Goal: Task Accomplishment & Management: Manage account settings

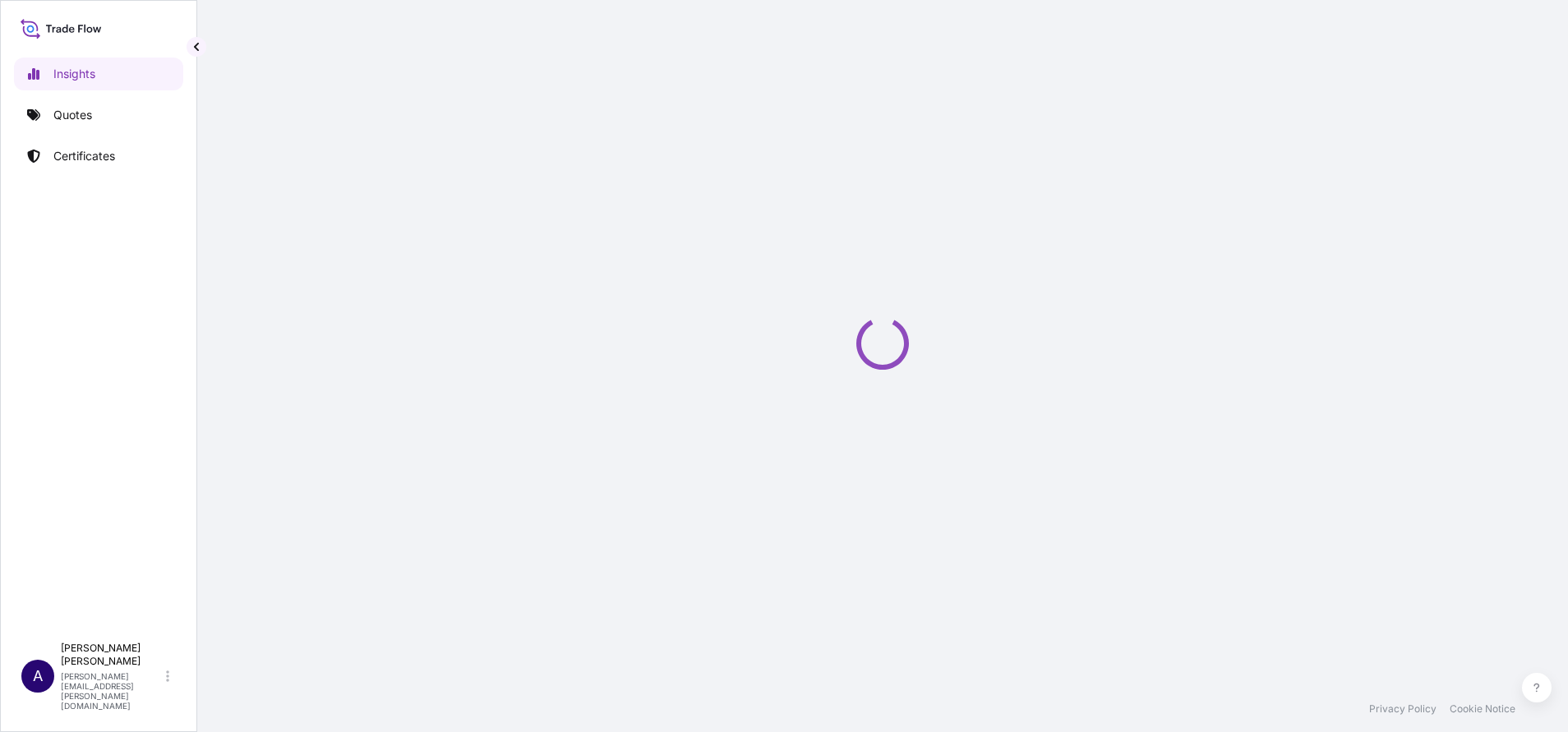
select select "2025"
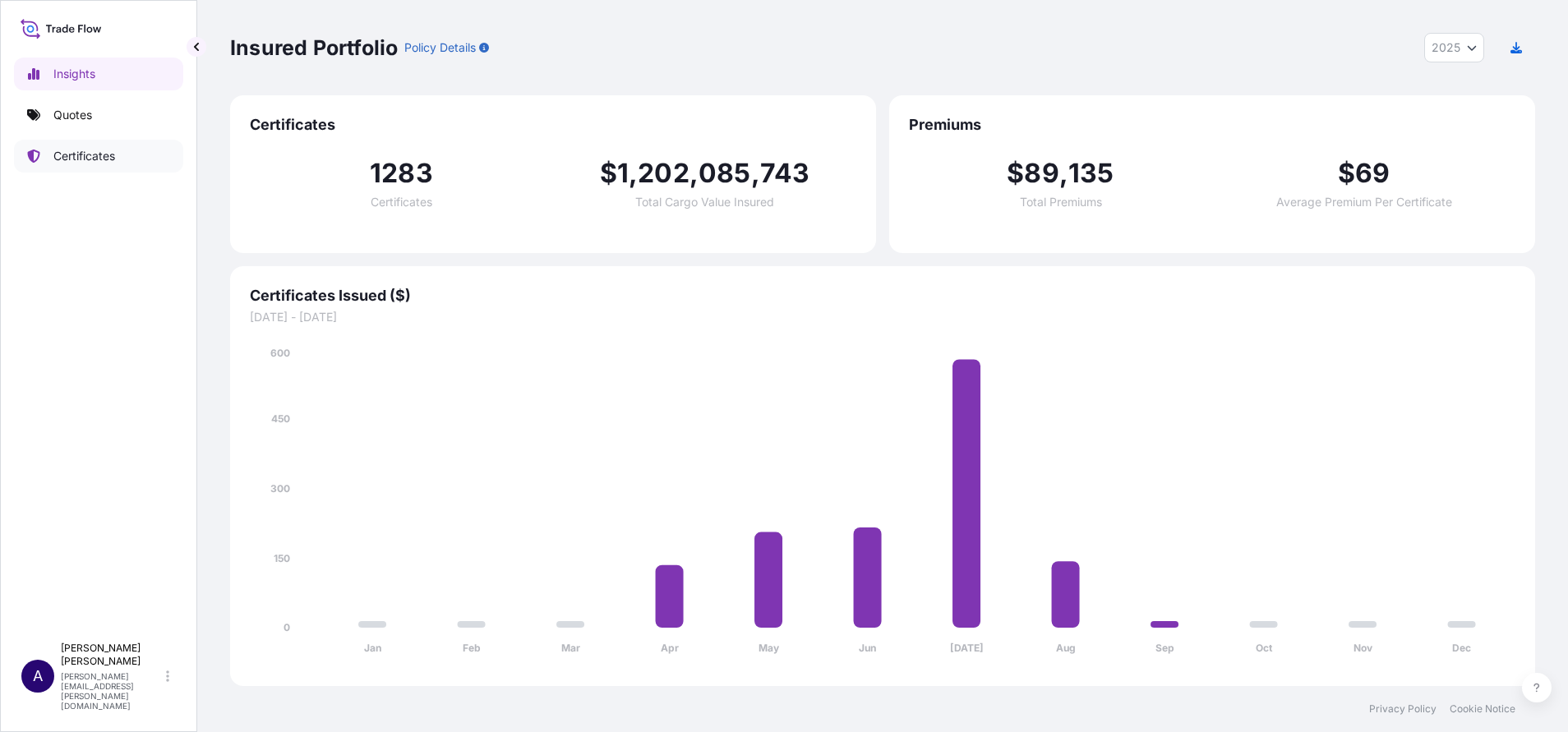
click at [55, 147] on link "Certificates" at bounding box center [99, 156] width 169 height 33
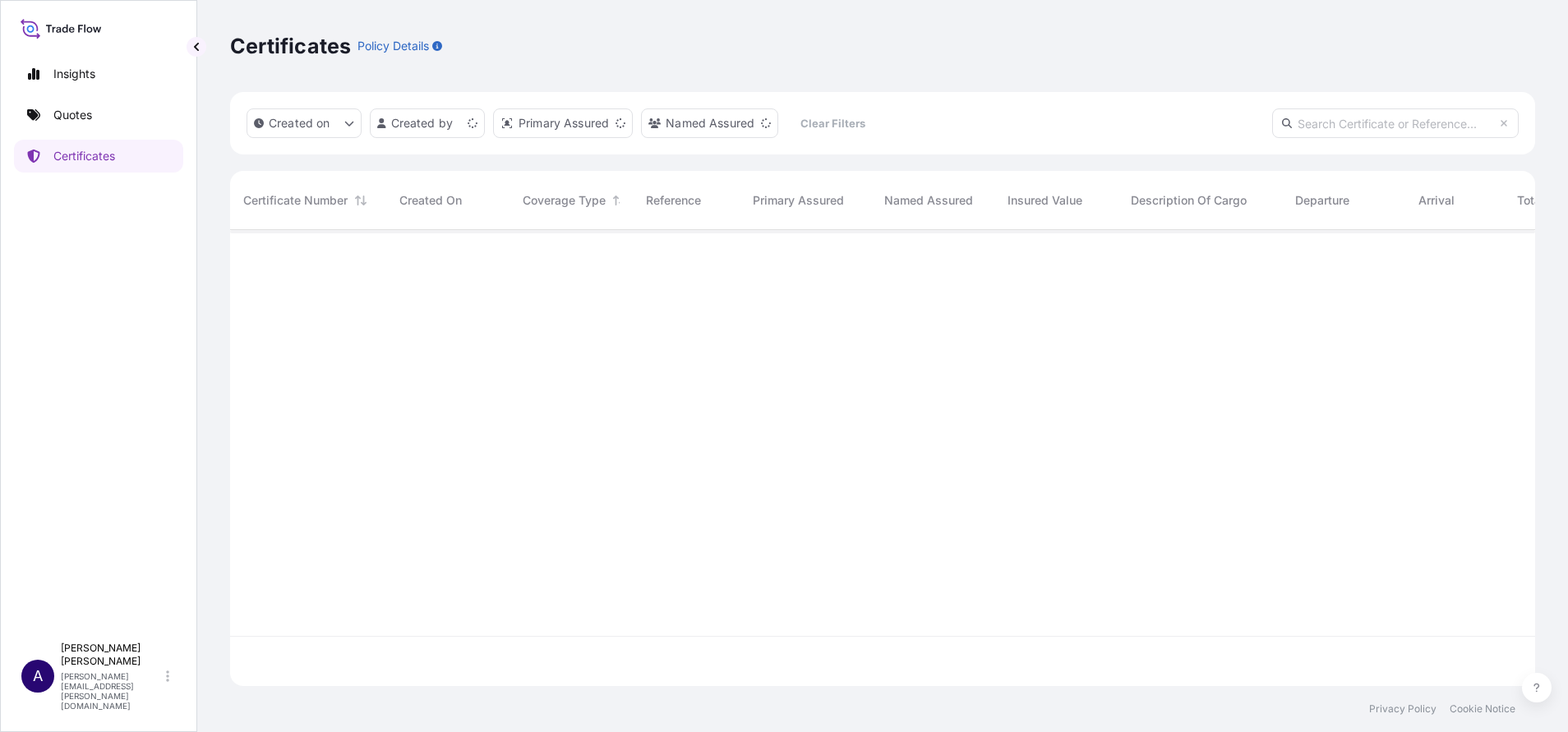
scroll to position [446, 1286]
click at [1327, 126] on input "text" at bounding box center [1395, 122] width 246 height 29
paste input "31504-351-1"
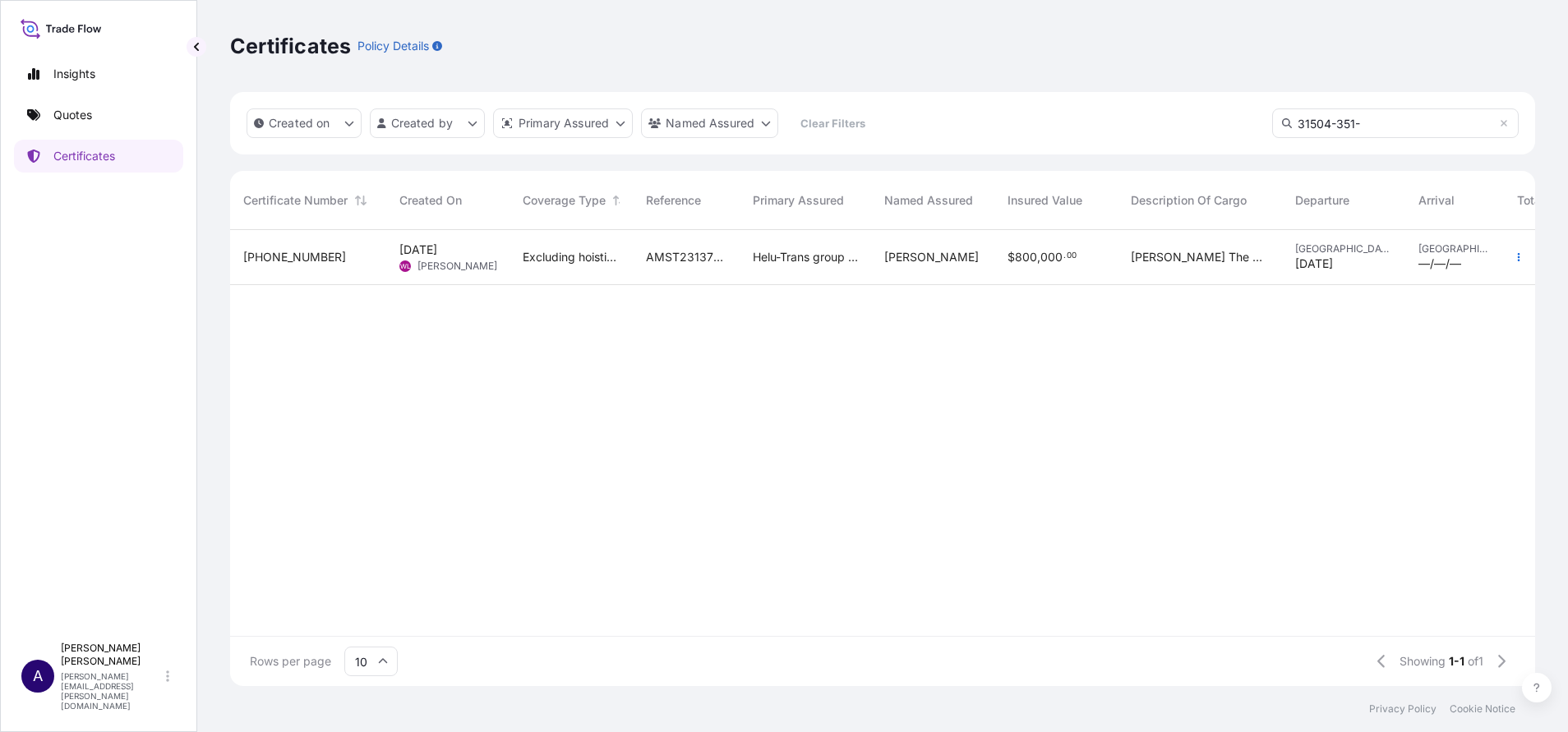
type input "31504-351-"
click at [298, 249] on span "31504-351-1" at bounding box center [294, 257] width 103 height 17
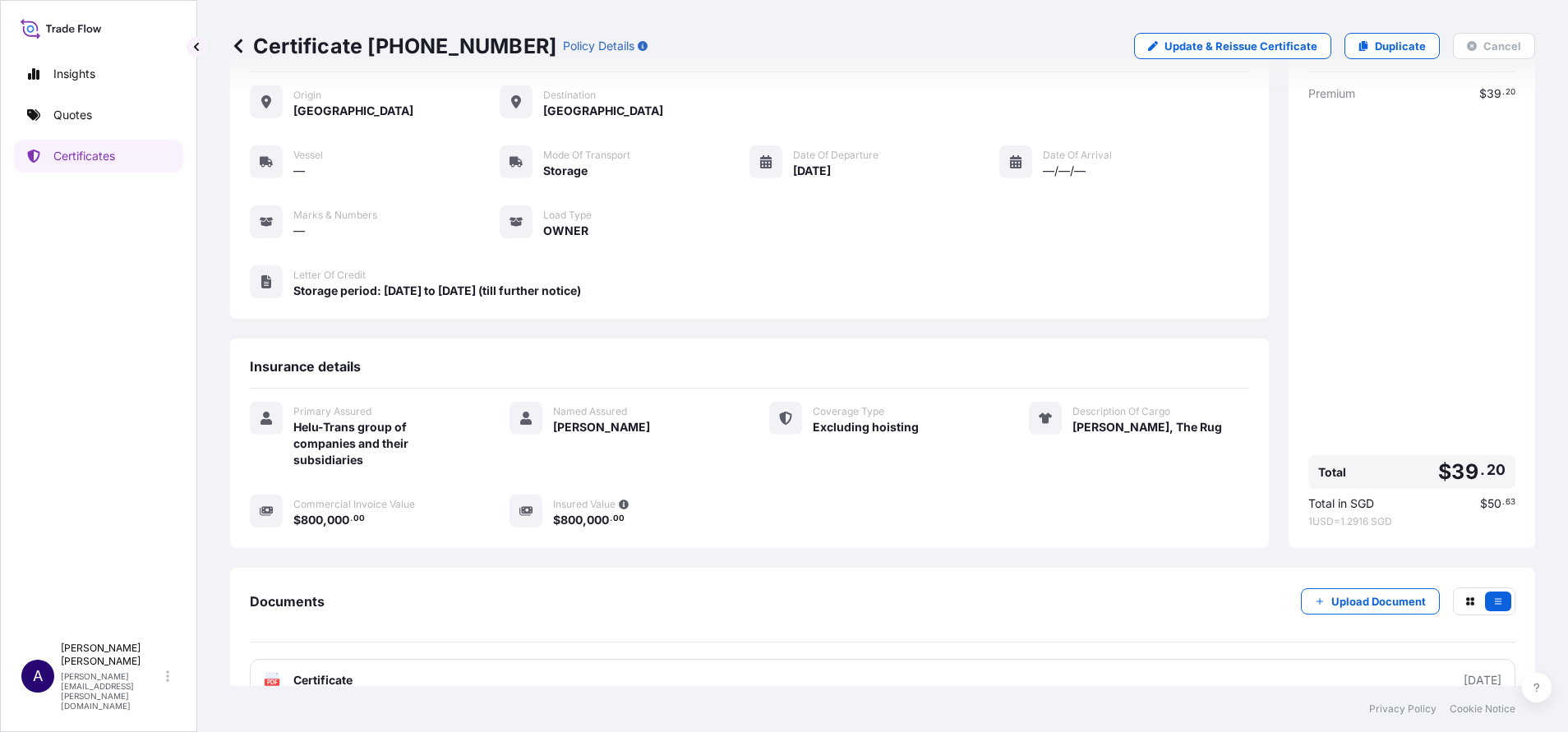
scroll to position [106, 0]
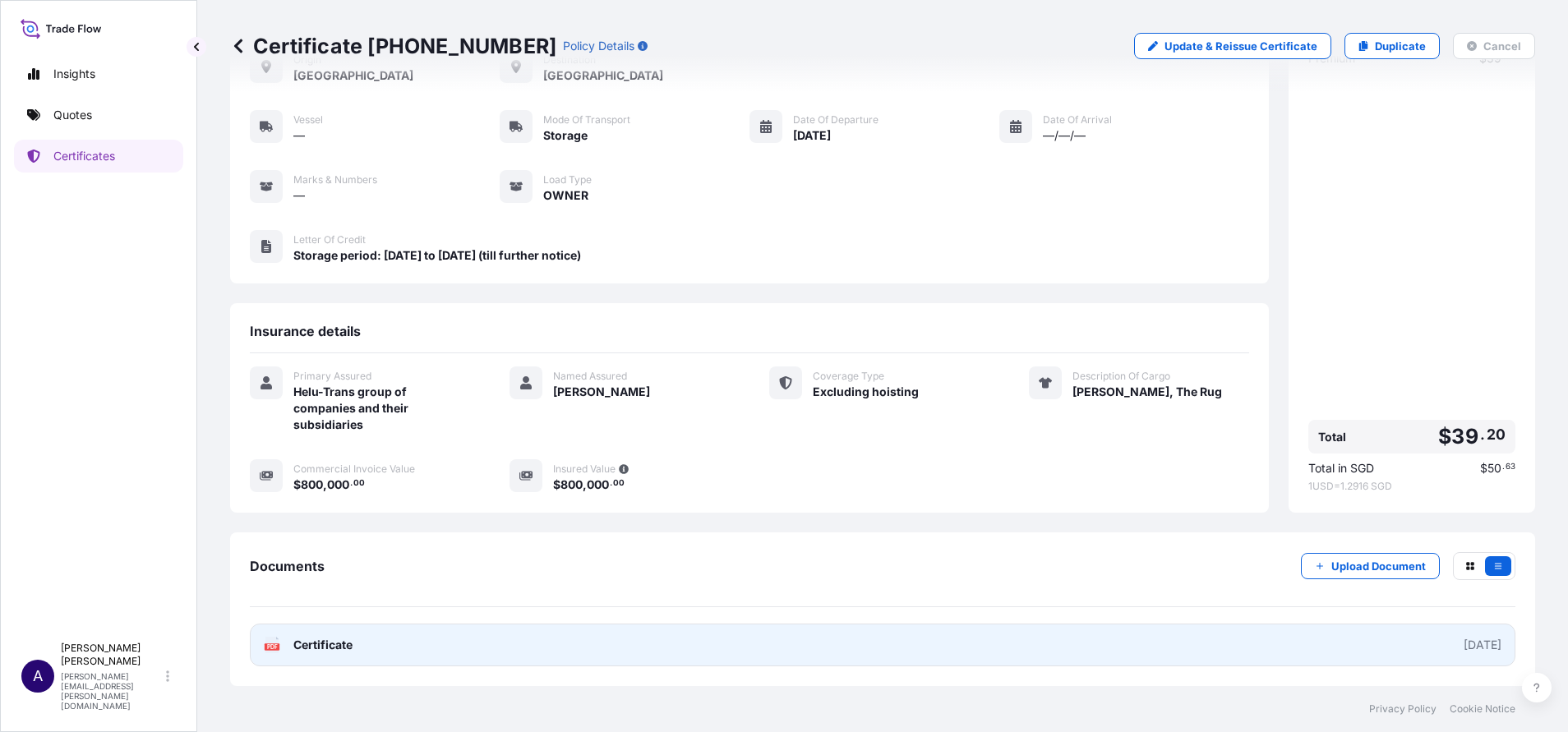
click at [1463, 644] on div "2025-05-23" at bounding box center [1482, 645] width 38 height 17
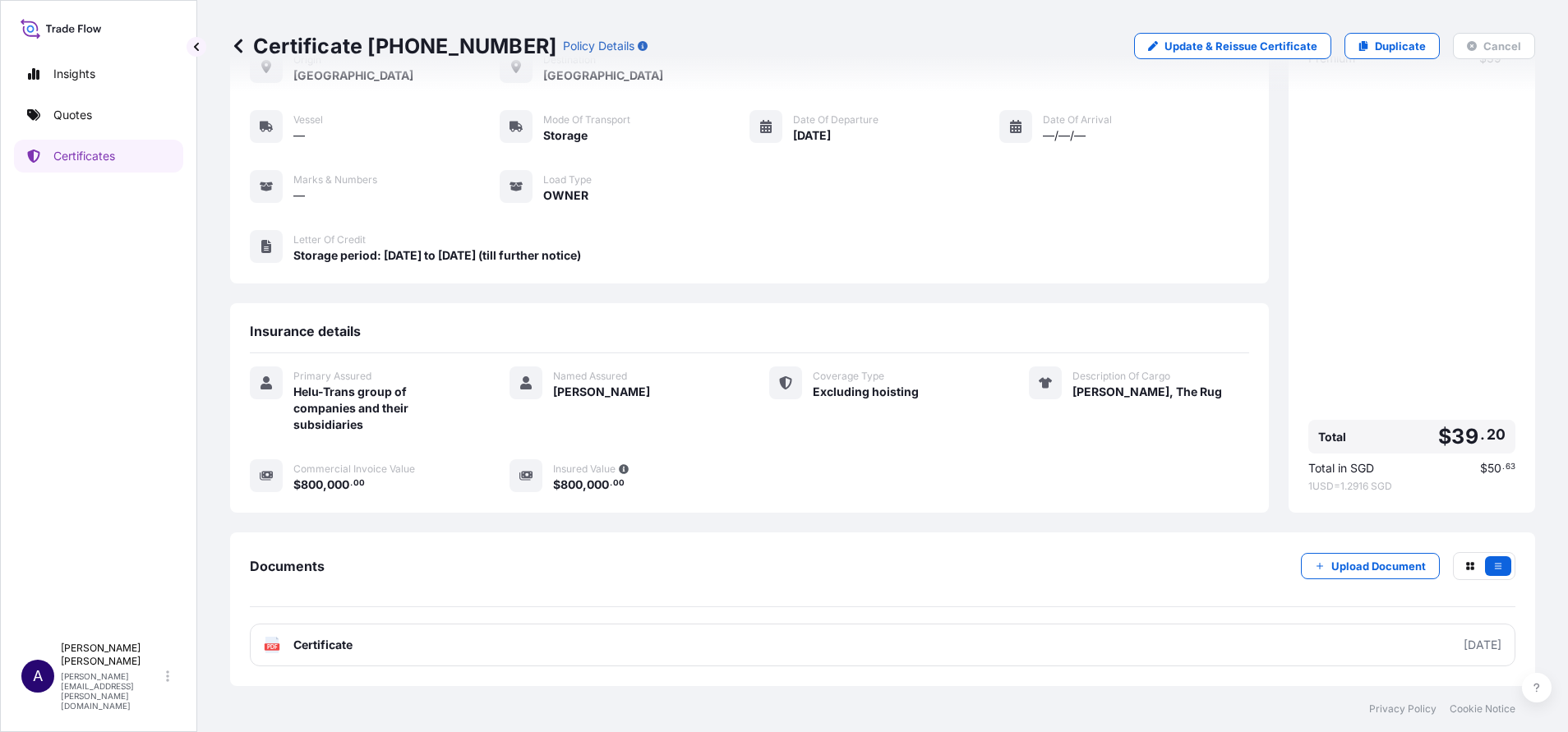
scroll to position [0, 0]
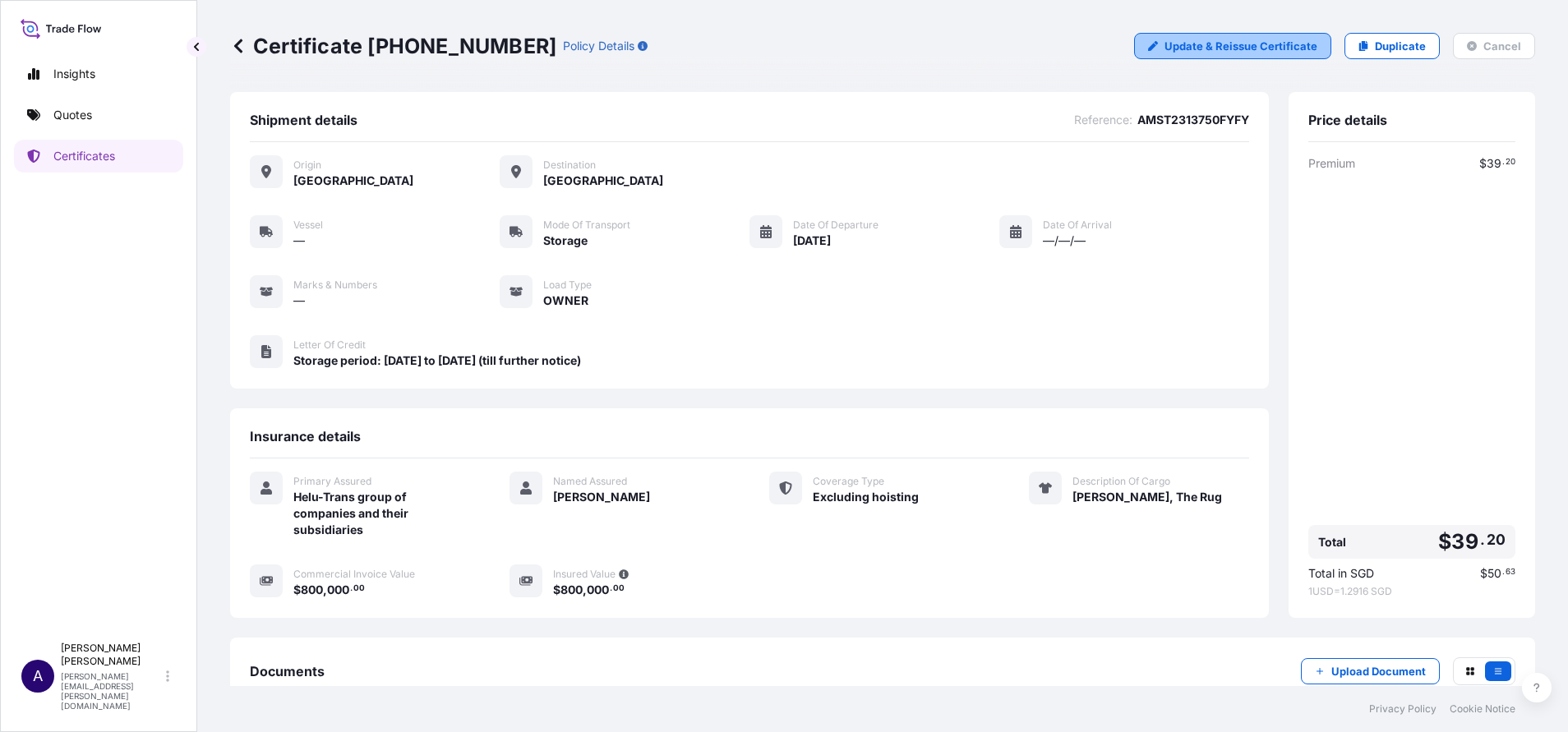
click at [1219, 50] on p "Update & Reissue Certificate" at bounding box center [1241, 46] width 153 height 17
select select "STORAGE"
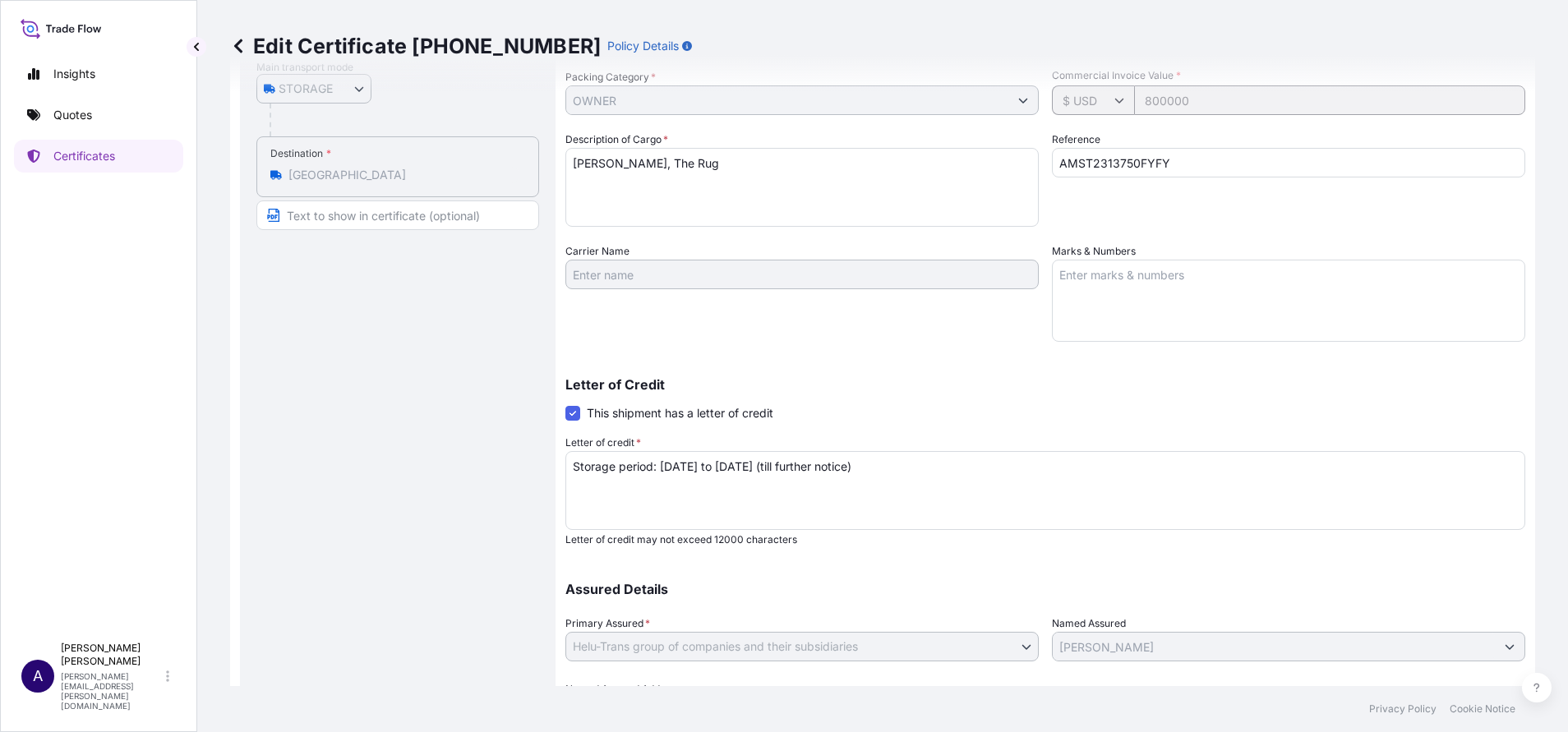
scroll to position [369, 0]
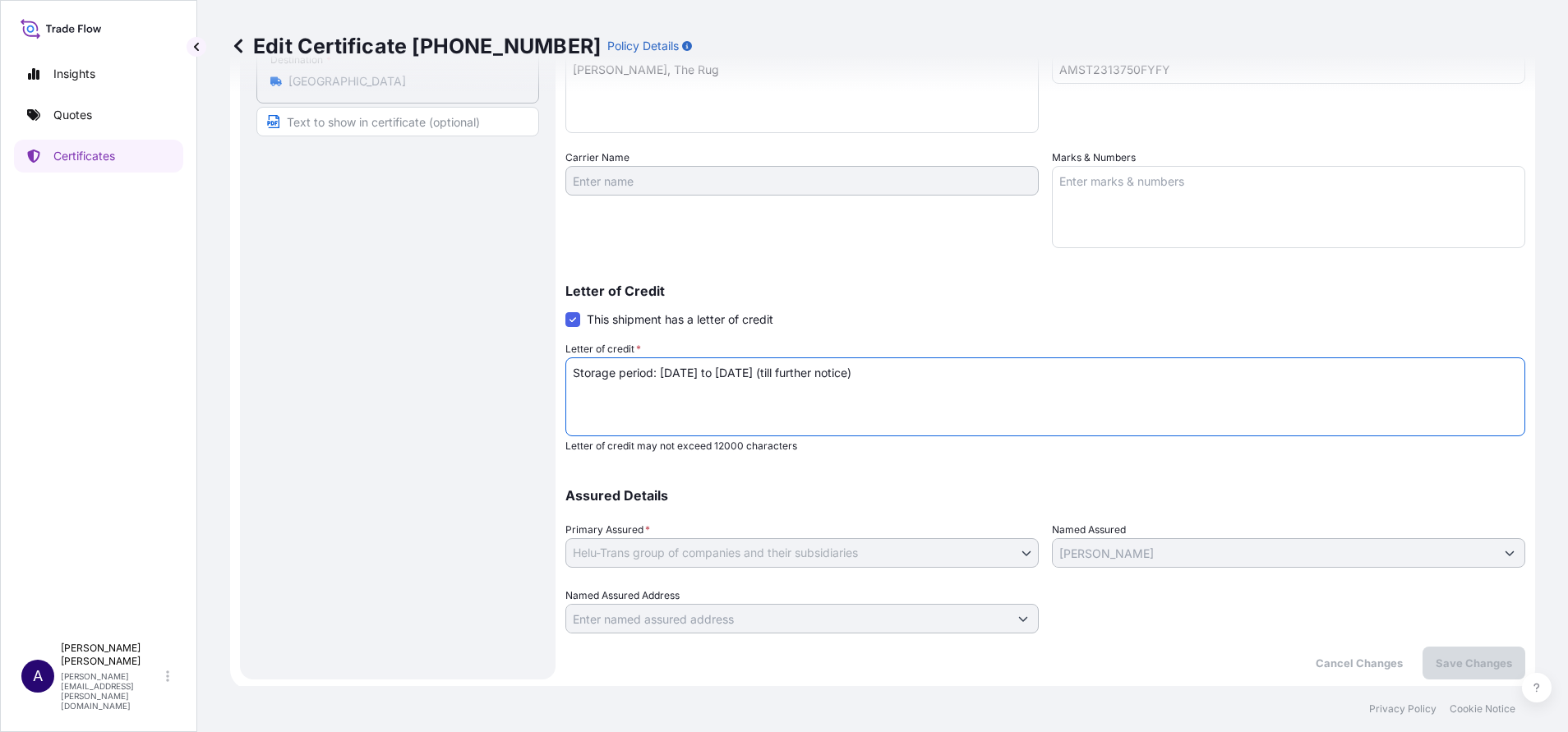
drag, startPoint x: 753, startPoint y: 369, endPoint x: 815, endPoint y: 351, distance: 64.6
click at [753, 368] on textarea "Storage period: 27 May 2025 to 30 Sep 2025 (till further notice)" at bounding box center [1045, 397] width 960 height 79
type textarea "Storage period: [DATE] to [DATE]"
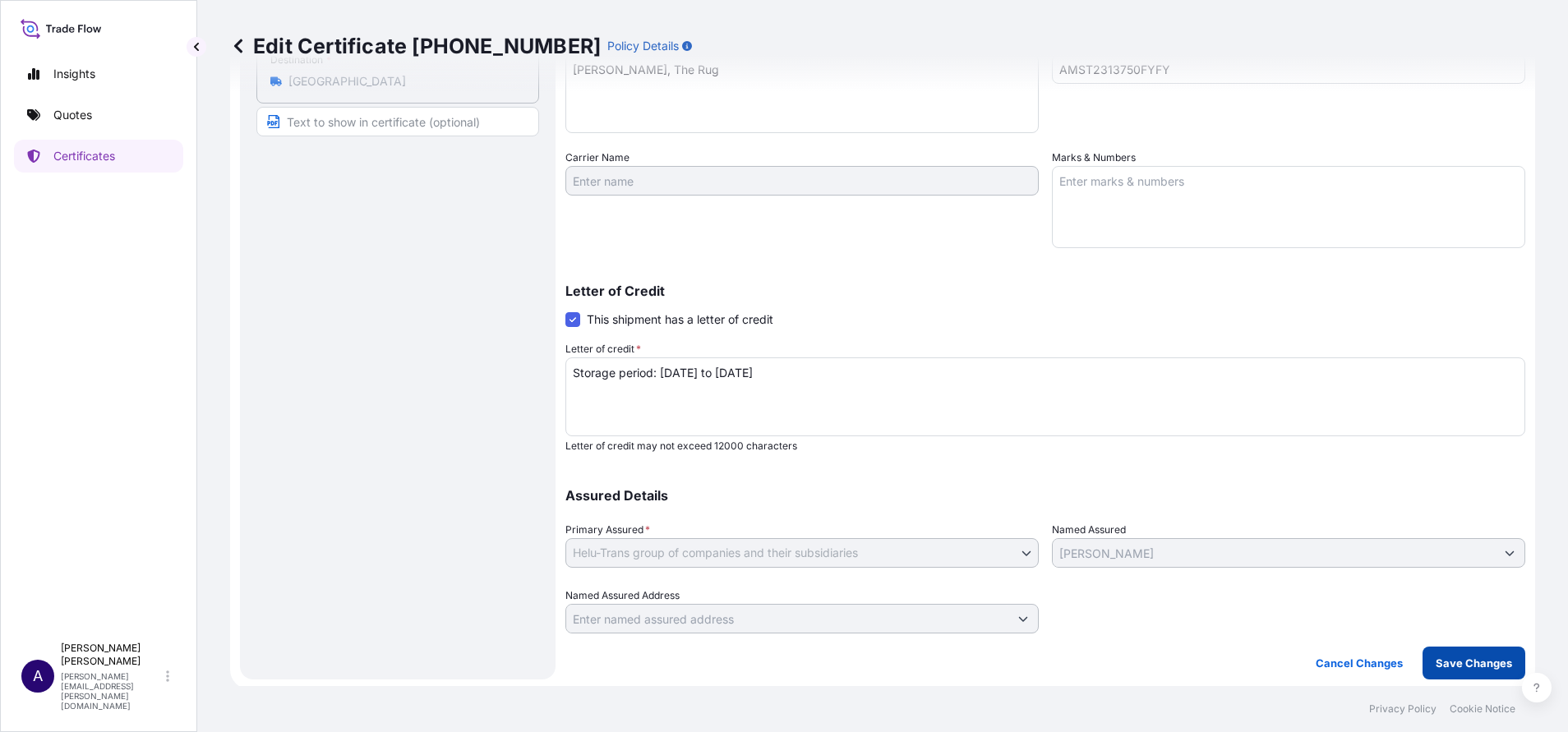
click at [1467, 667] on p "Save Changes" at bounding box center [1473, 663] width 76 height 17
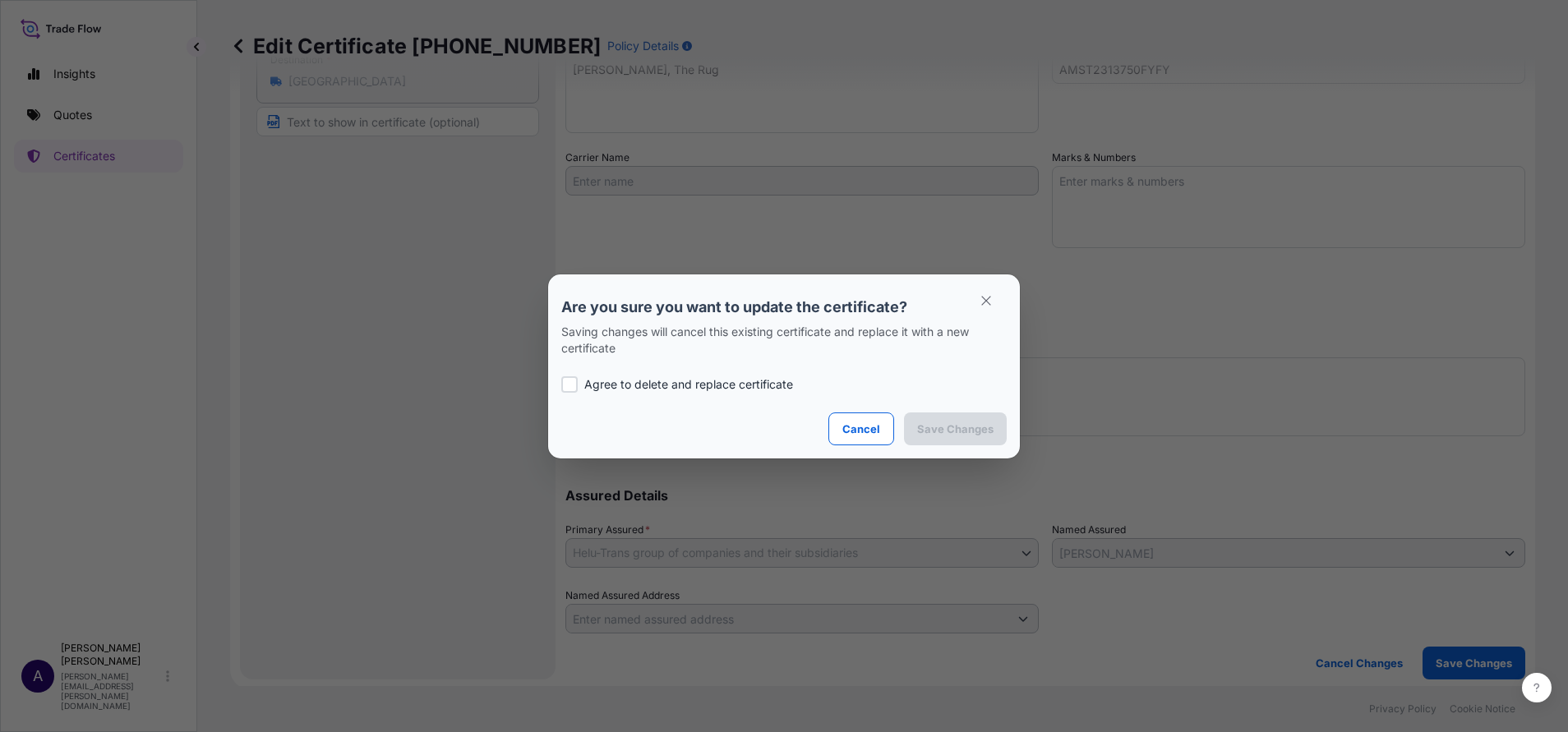
click at [572, 384] on div at bounding box center [570, 384] width 17 height 17
checkbox input "true"
click at [944, 426] on p "Save Changes" at bounding box center [955, 429] width 76 height 17
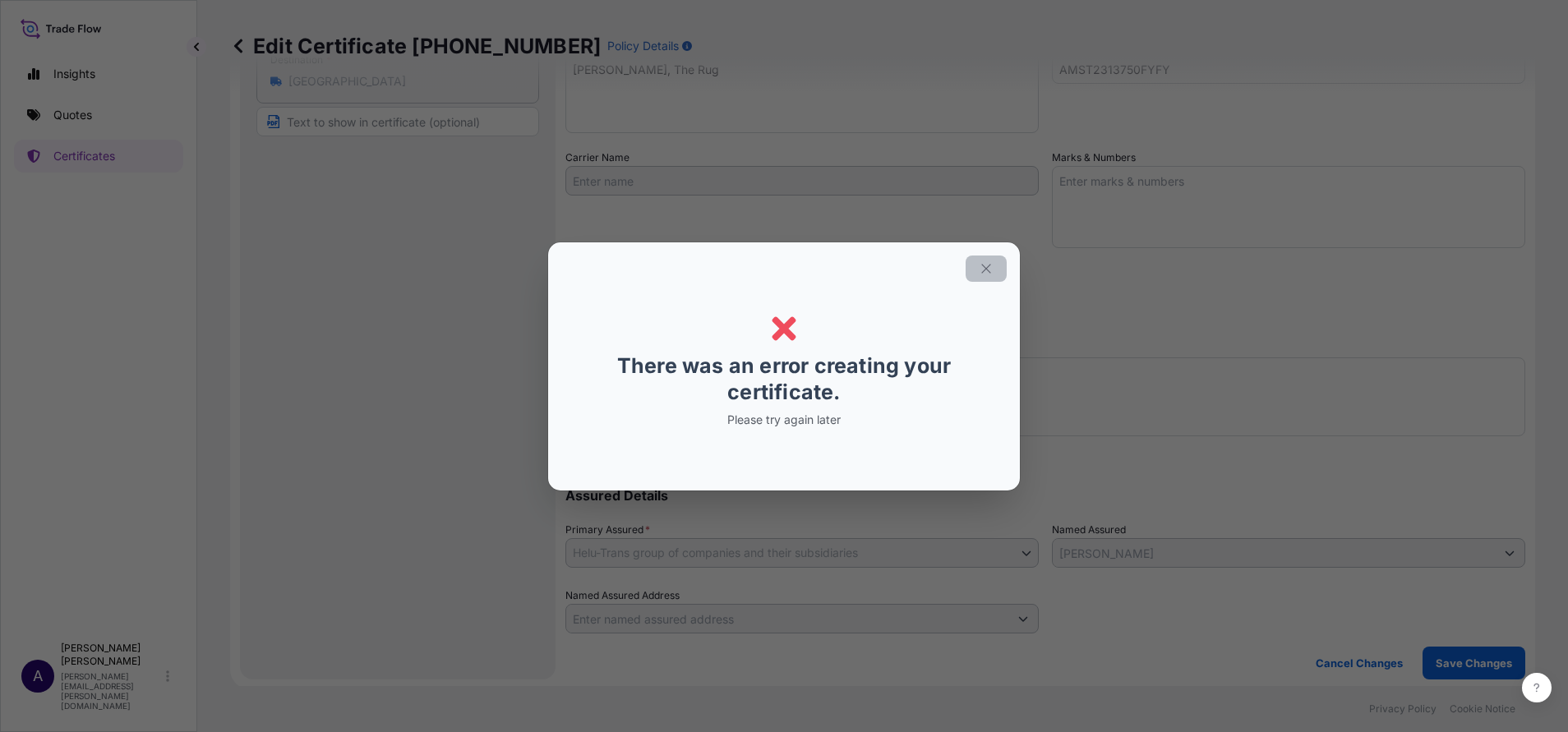
click at [984, 268] on icon "button" at bounding box center [986, 269] width 15 height 15
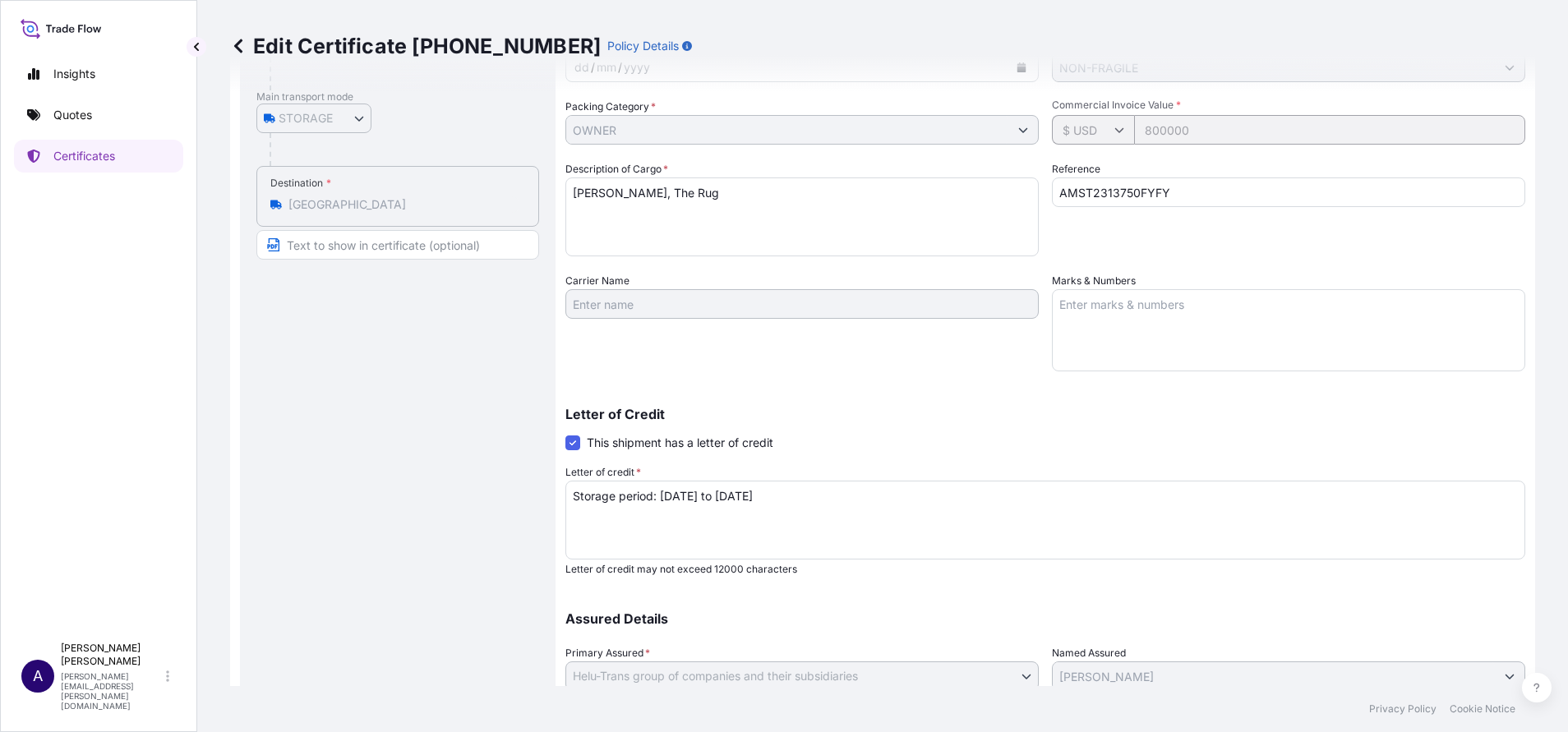
scroll to position [0, 0]
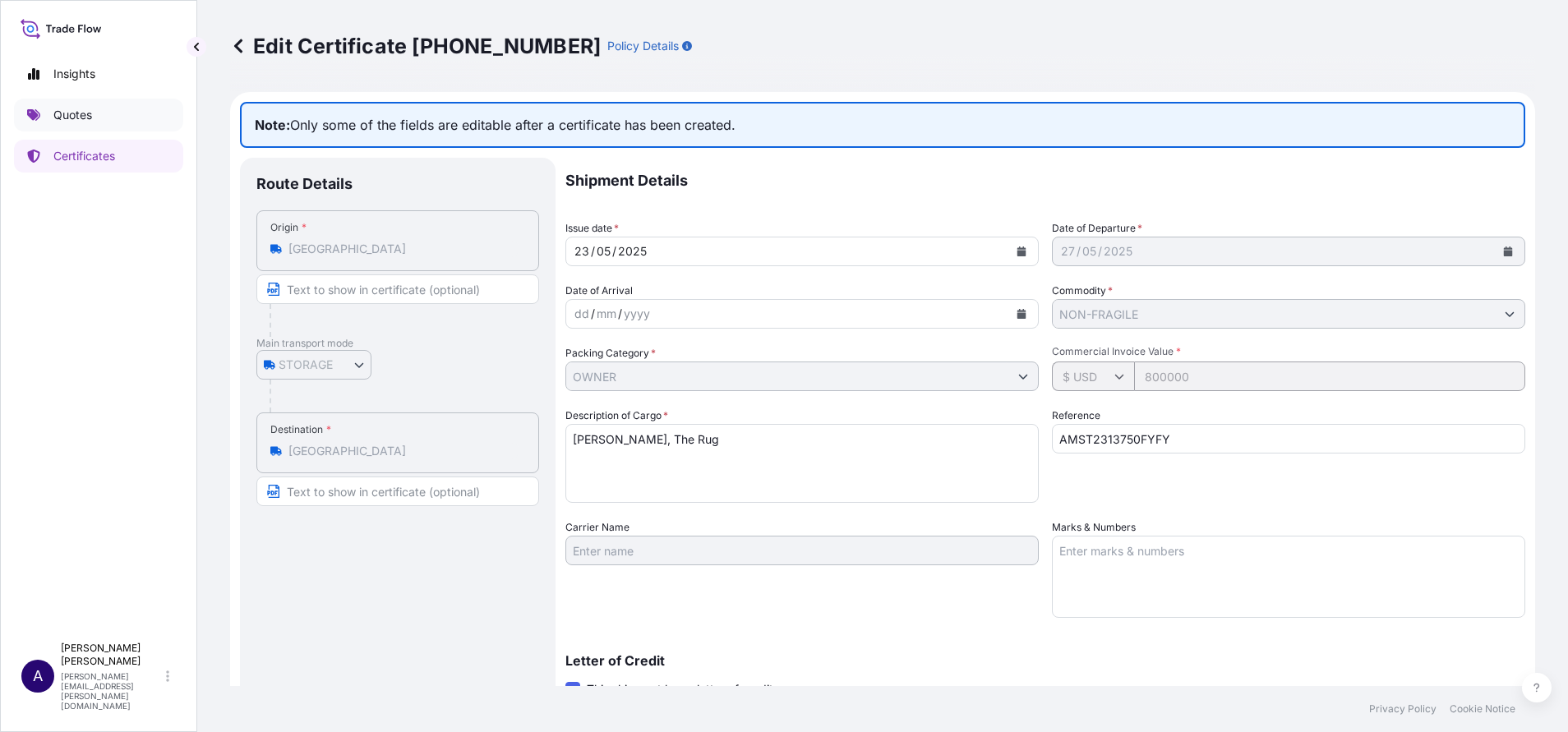
click at [85, 117] on p "Quotes" at bounding box center [73, 115] width 39 height 17
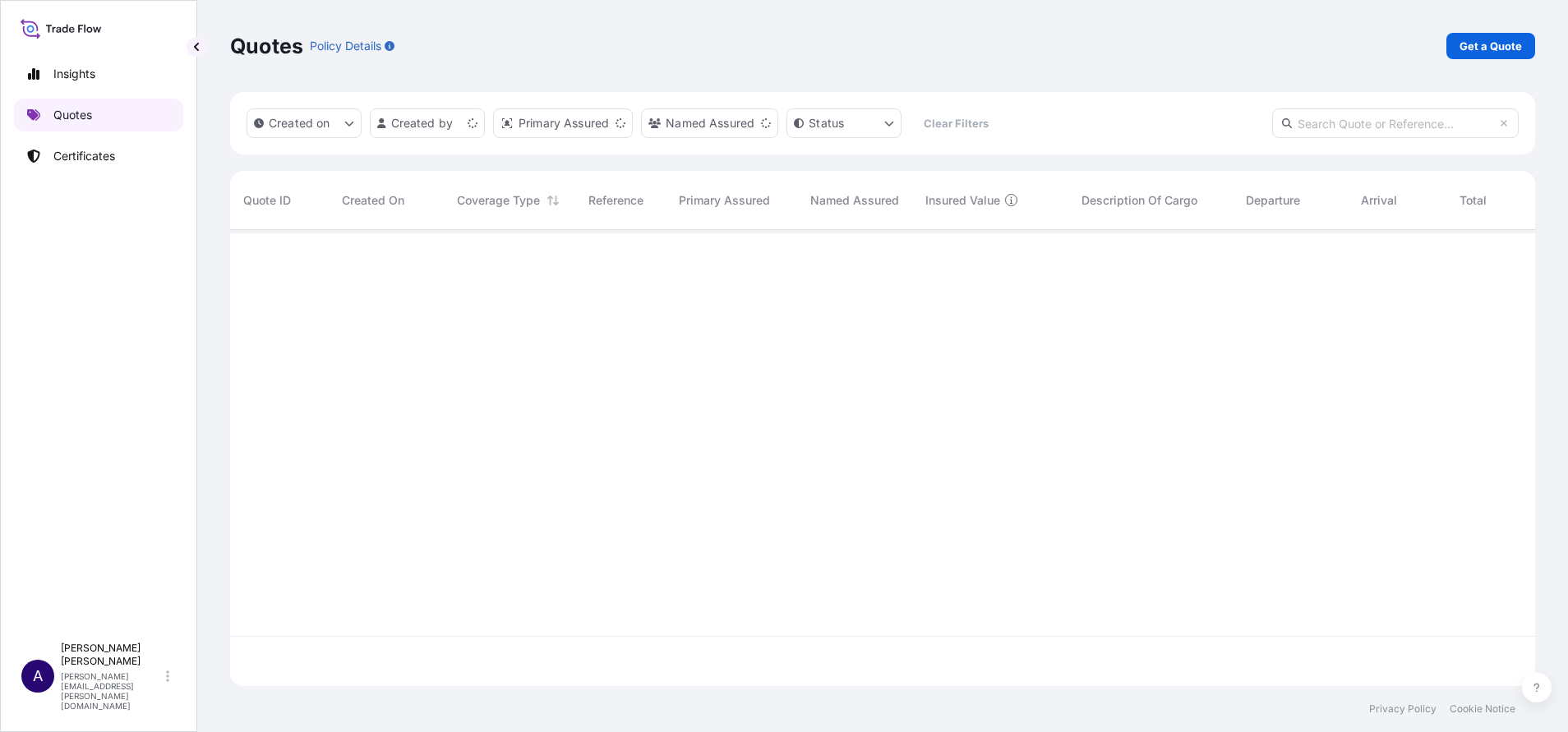
scroll to position [446, 1286]
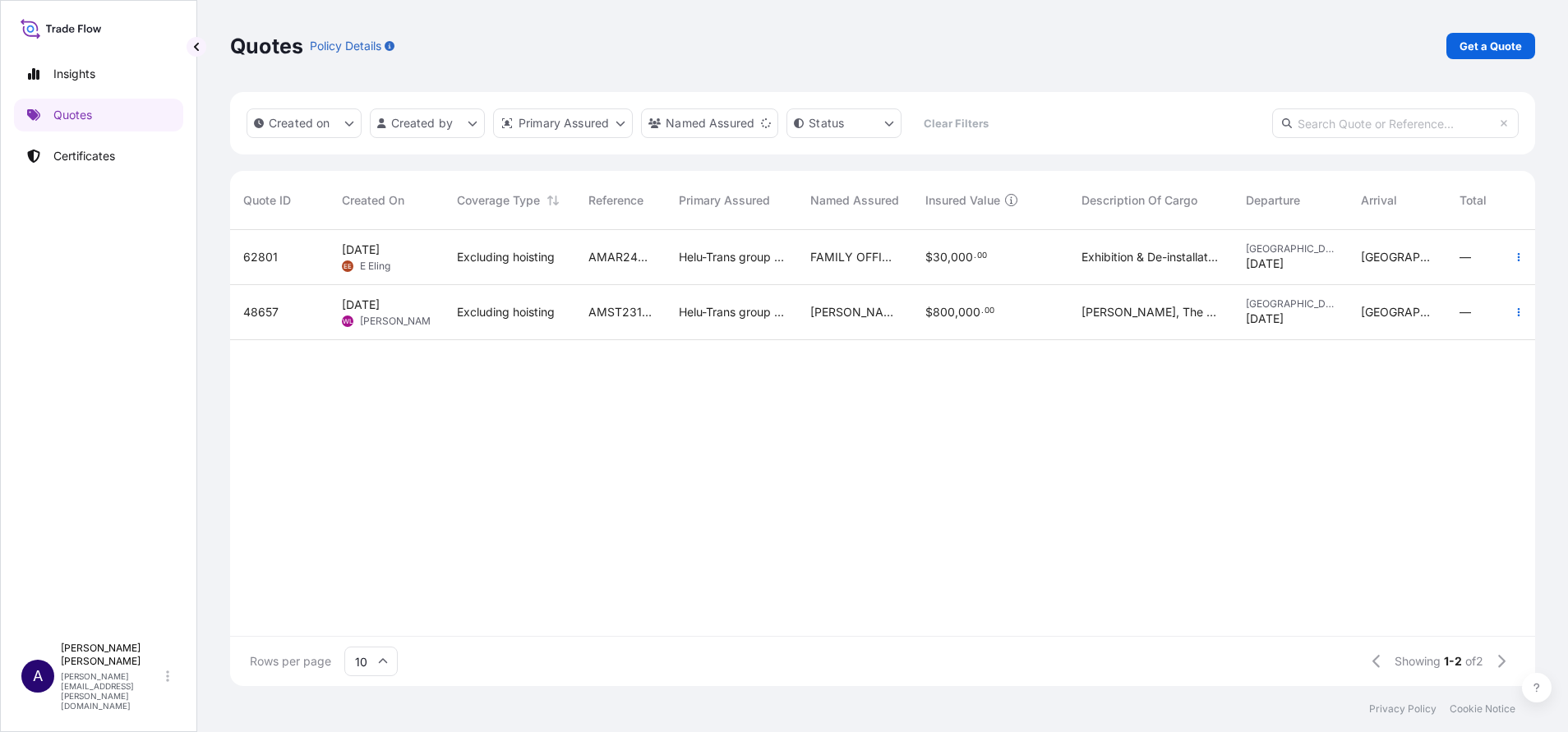
click at [1395, 126] on input "text" at bounding box center [1395, 122] width 246 height 29
paste input "48657"
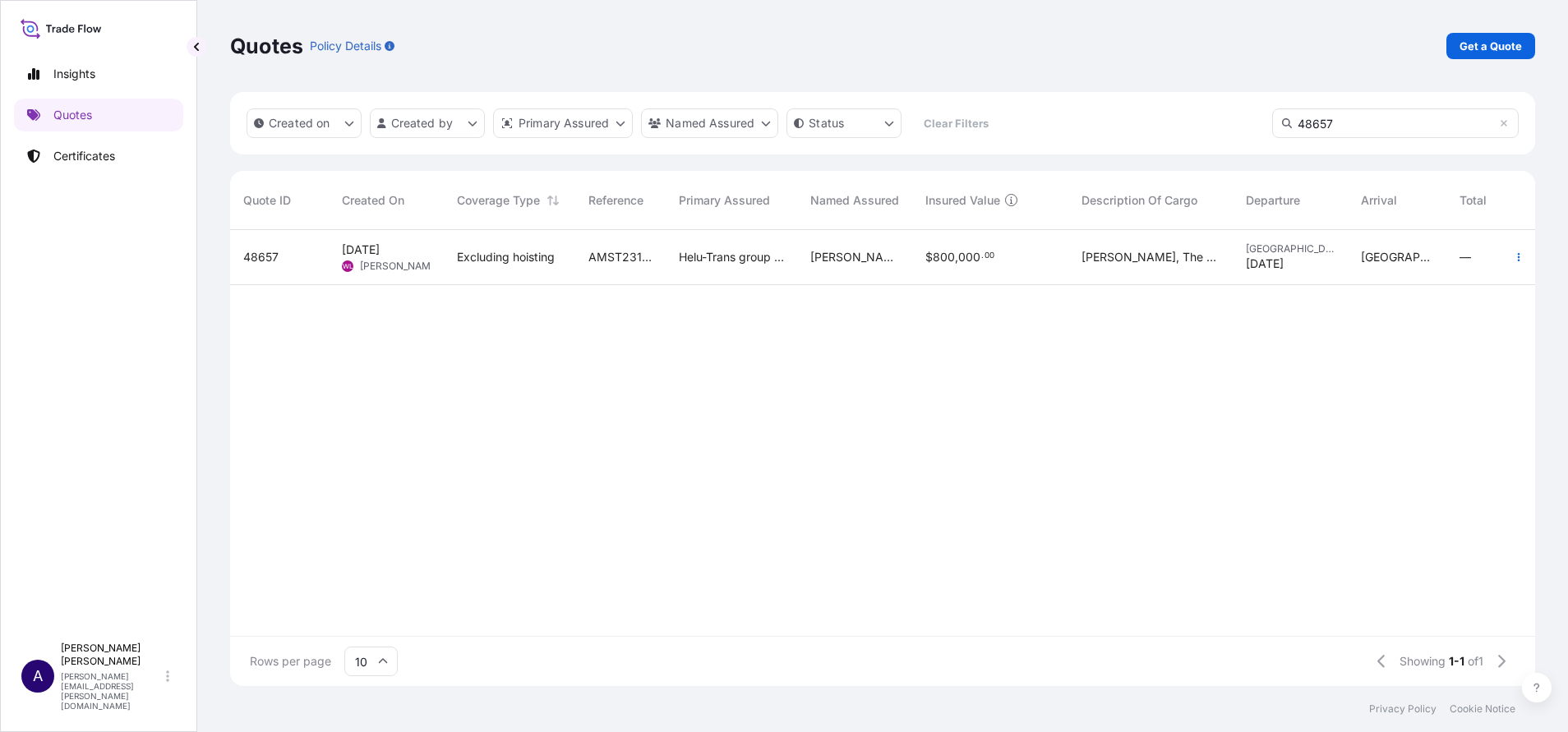
type input "48657"
click at [271, 260] on span "48657" at bounding box center [261, 257] width 35 height 17
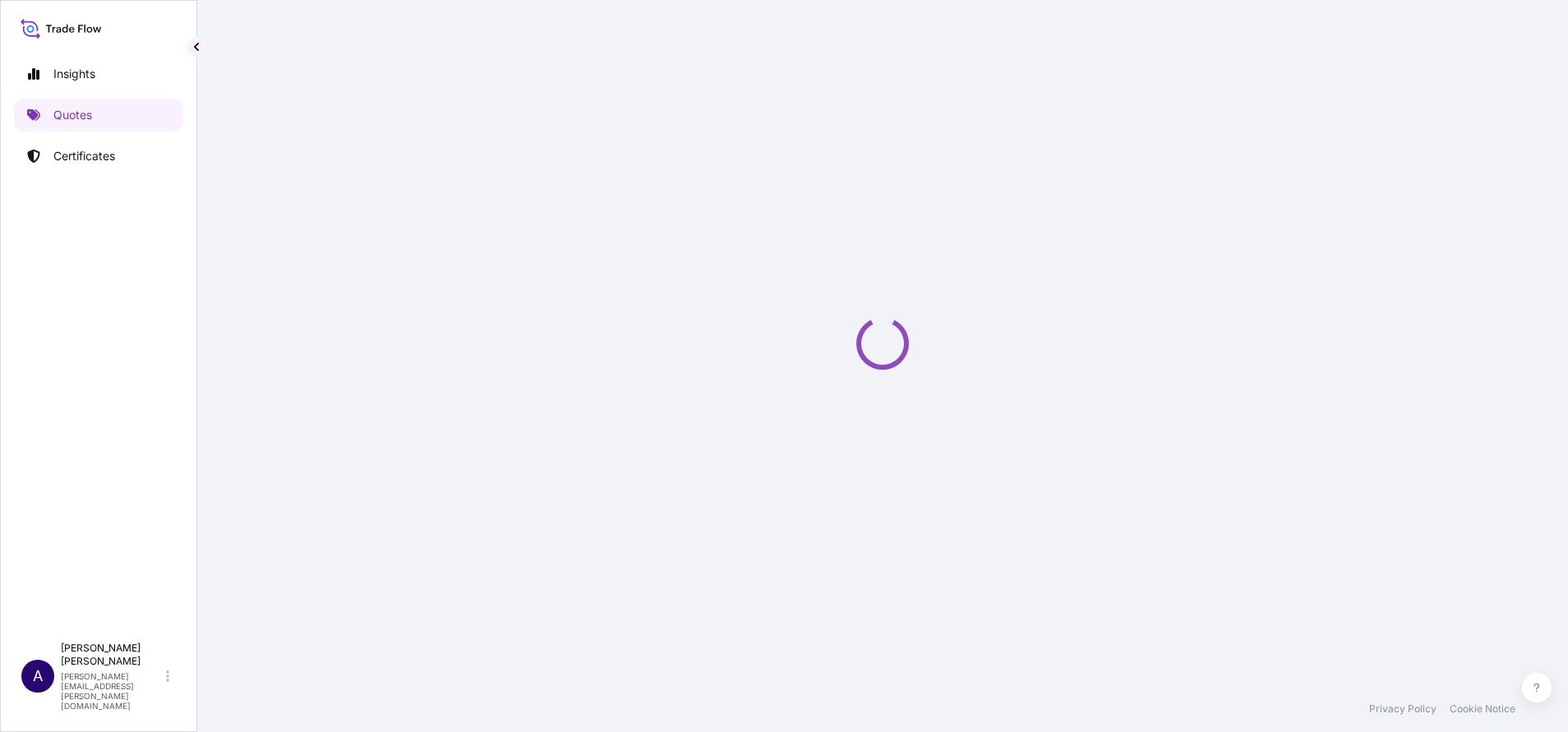
select select "STORAGE"
select select "Storage"
select select "Yes"
select select "[GEOGRAPHIC_DATA]"
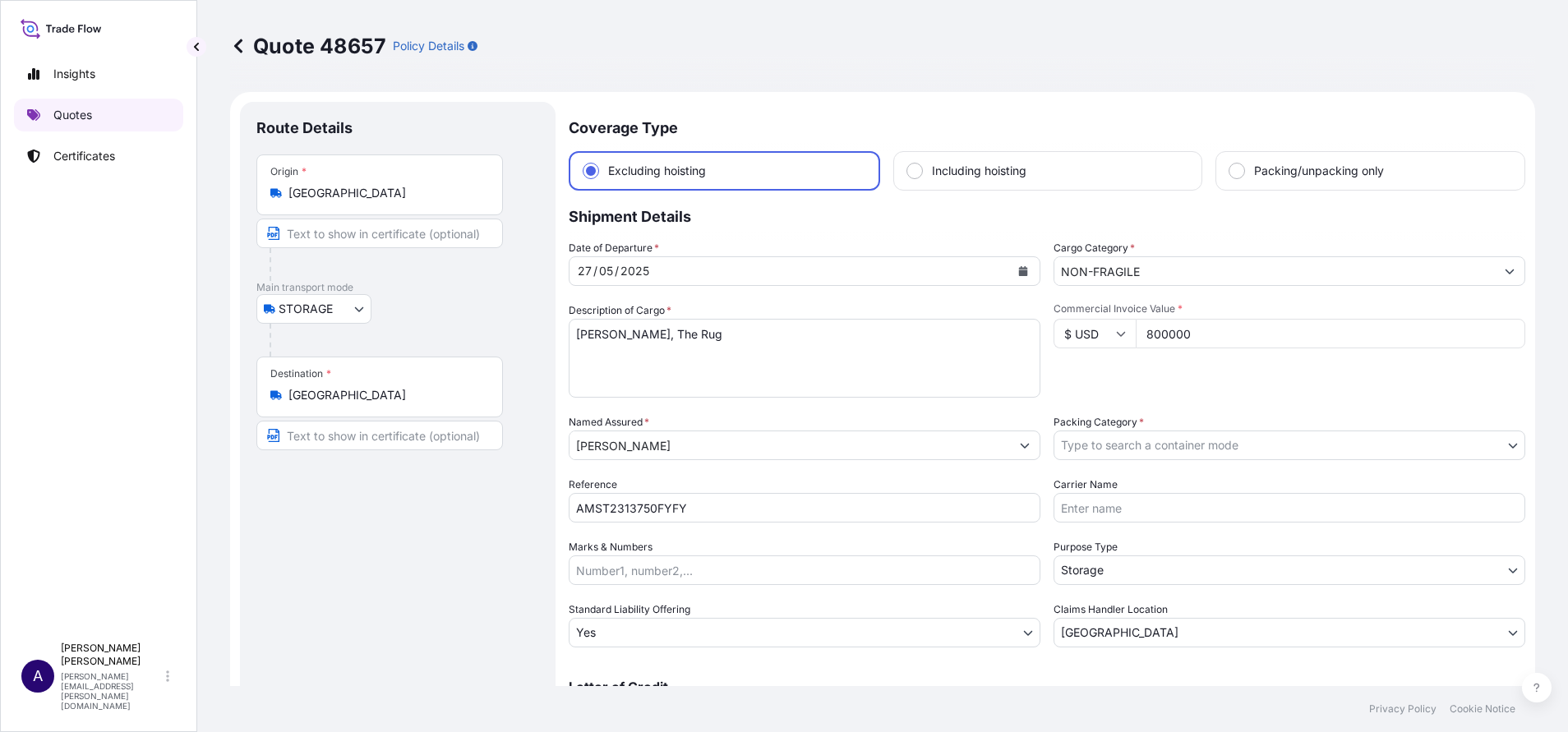
click at [74, 112] on p "Quotes" at bounding box center [73, 115] width 39 height 17
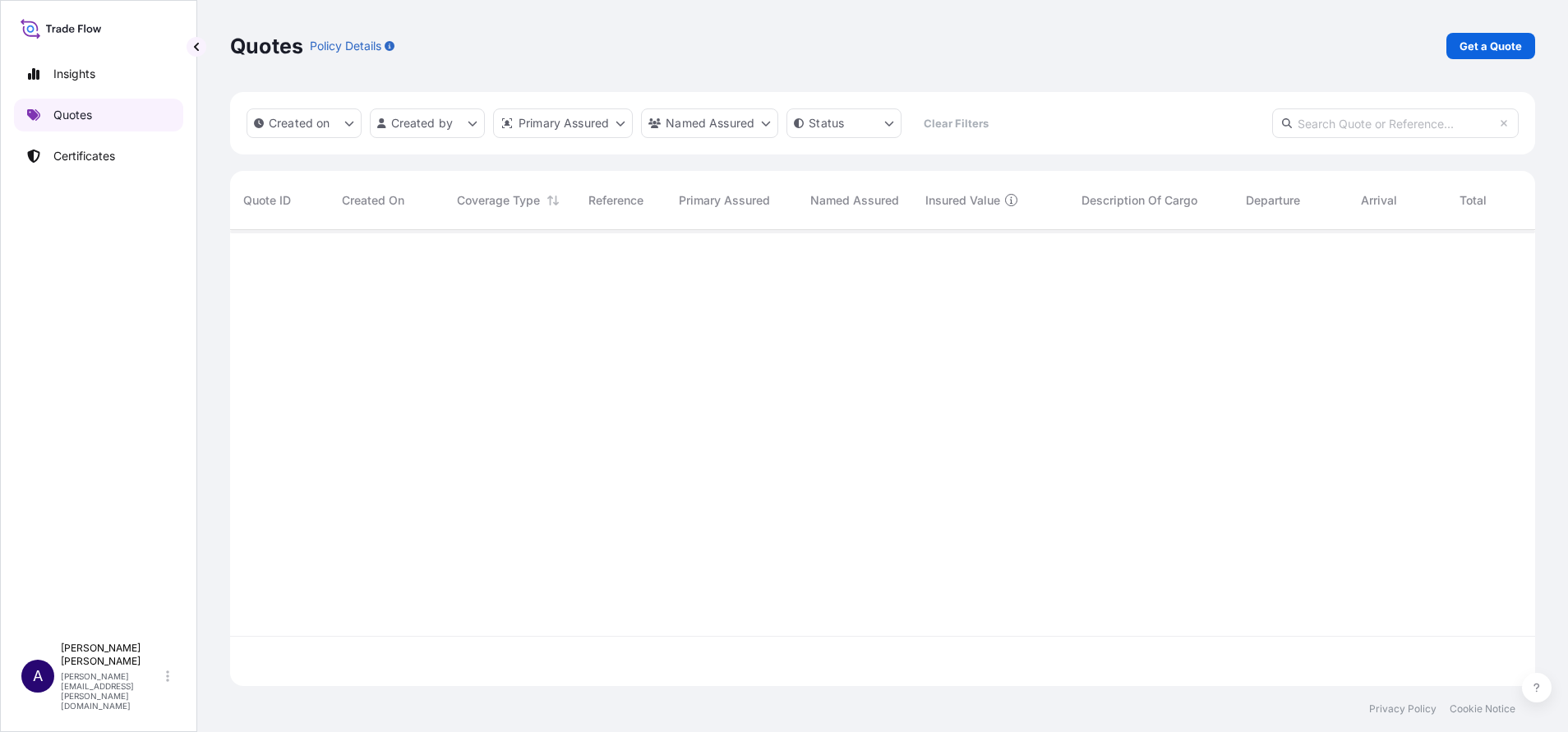
scroll to position [446, 1286]
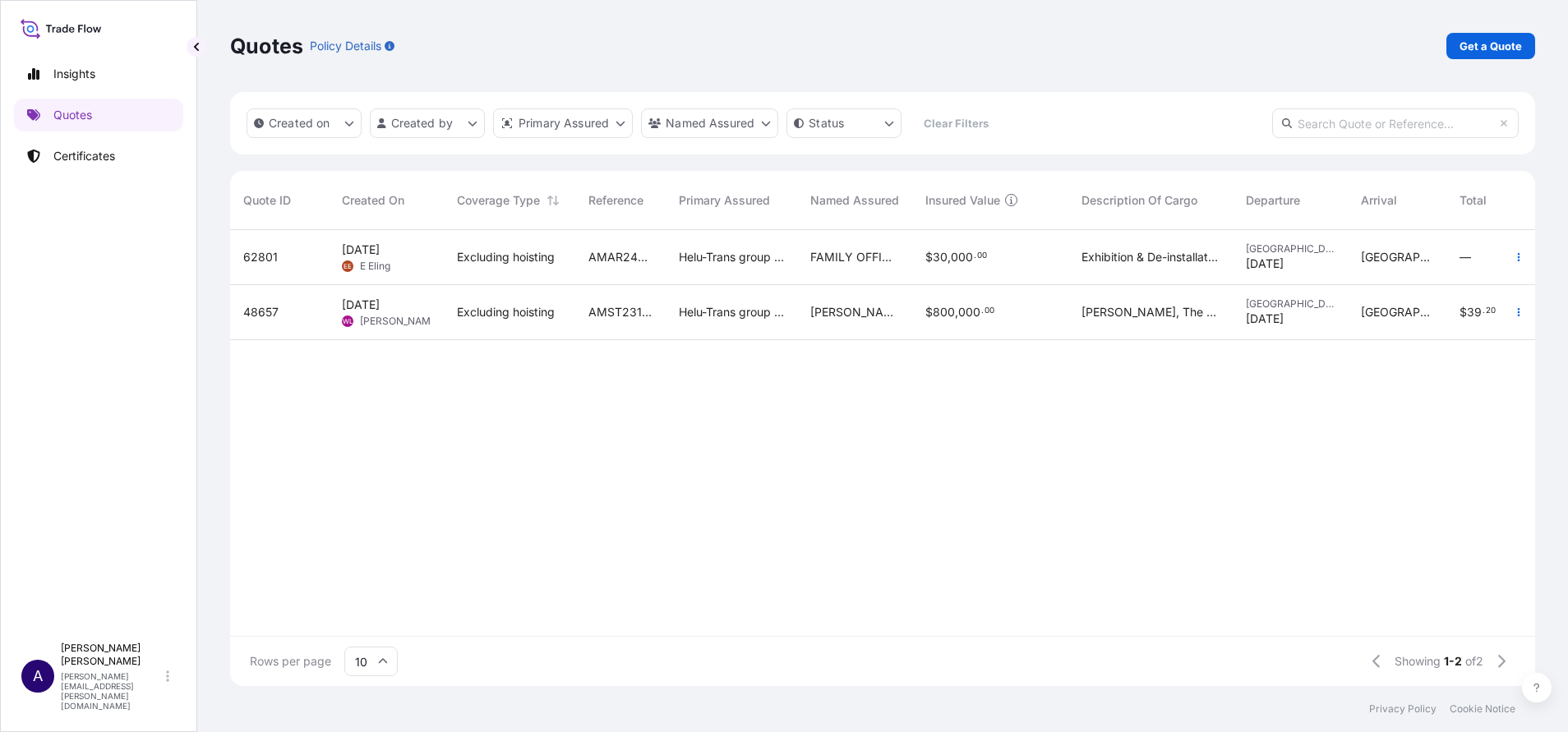
click at [1398, 130] on input "text" at bounding box center [1395, 122] width 246 height 29
paste input "48657"
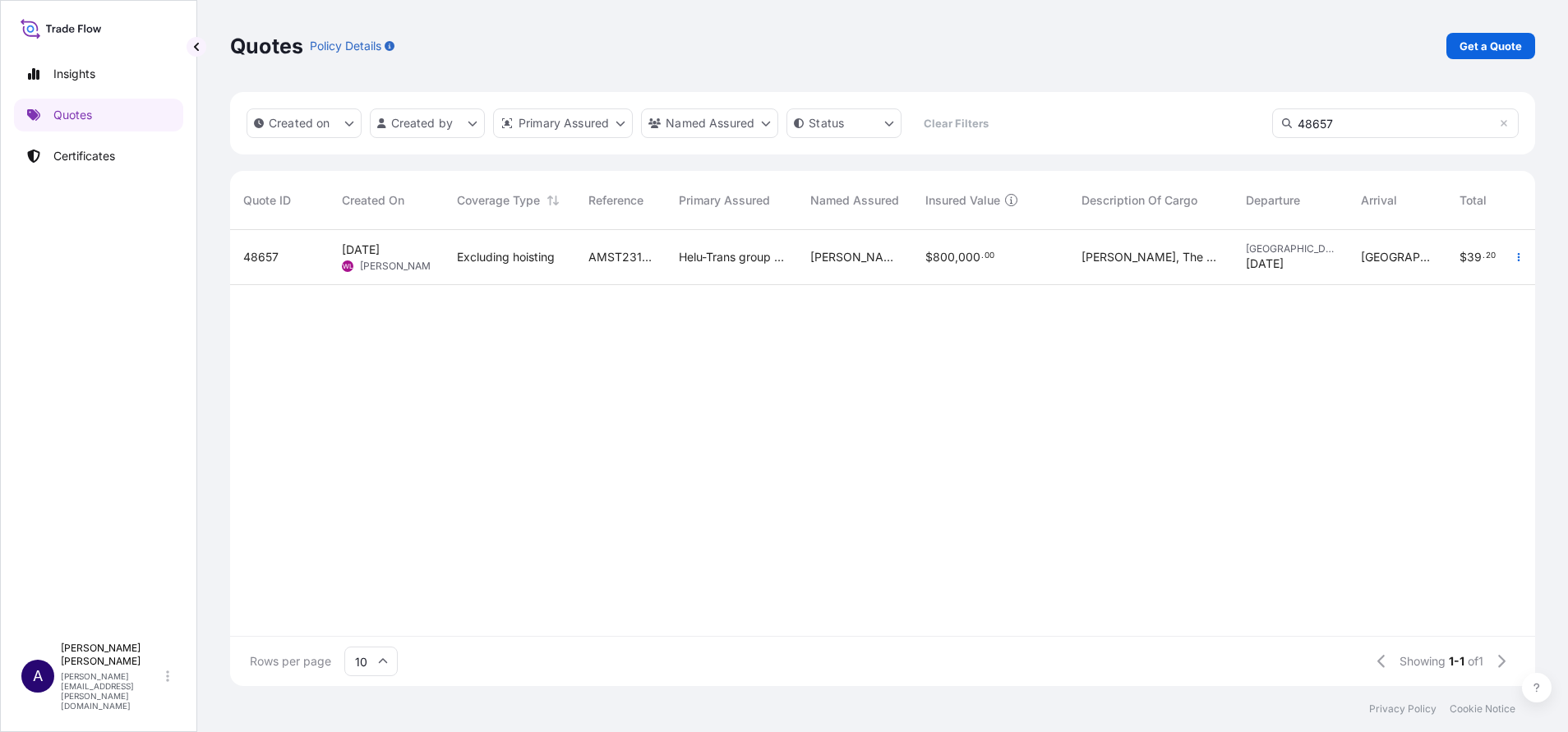
type input "48657"
click at [267, 254] on span "48657" at bounding box center [261, 257] width 35 height 17
select select "STORAGE"
select select "Storage"
select select "Yes"
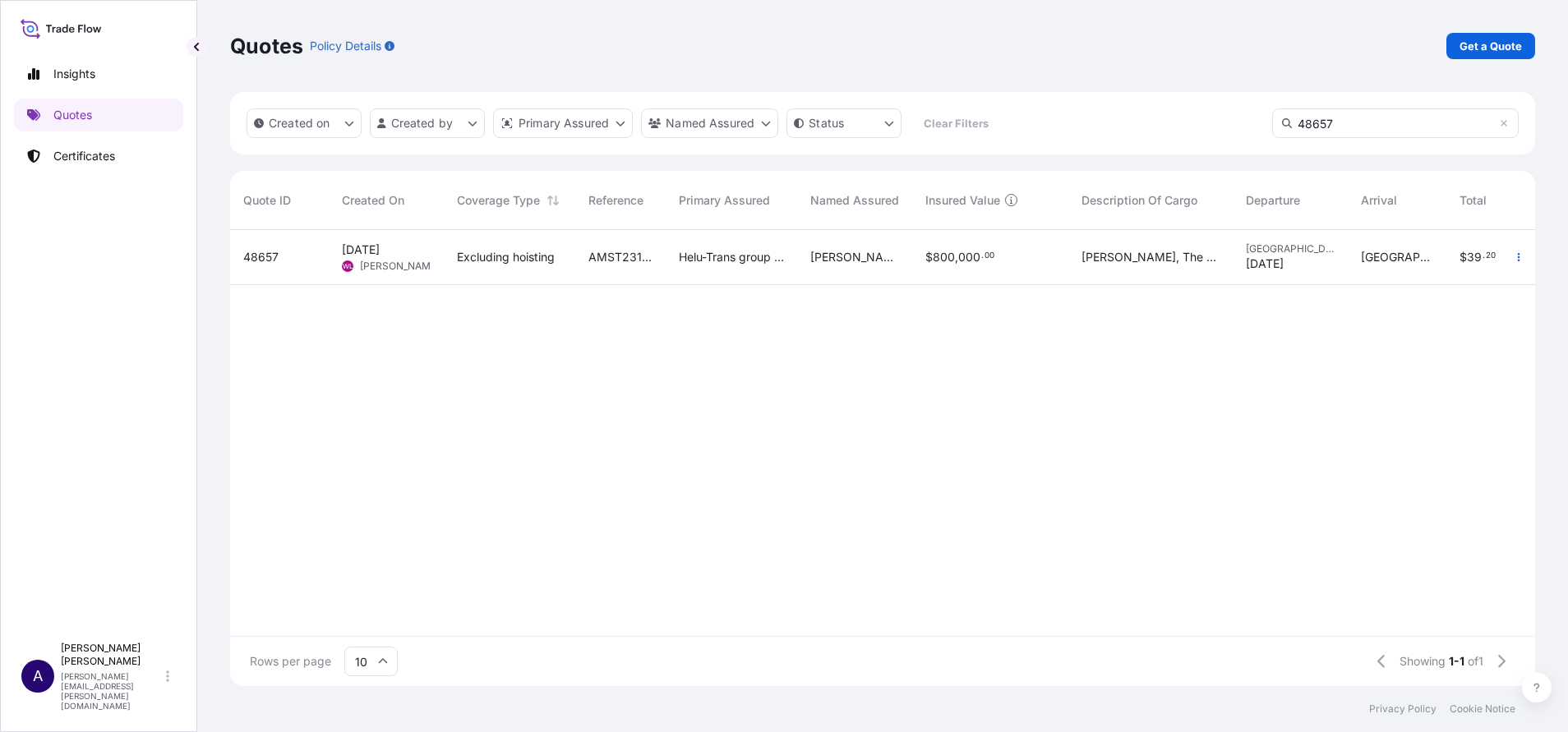
select select "[GEOGRAPHIC_DATA]"
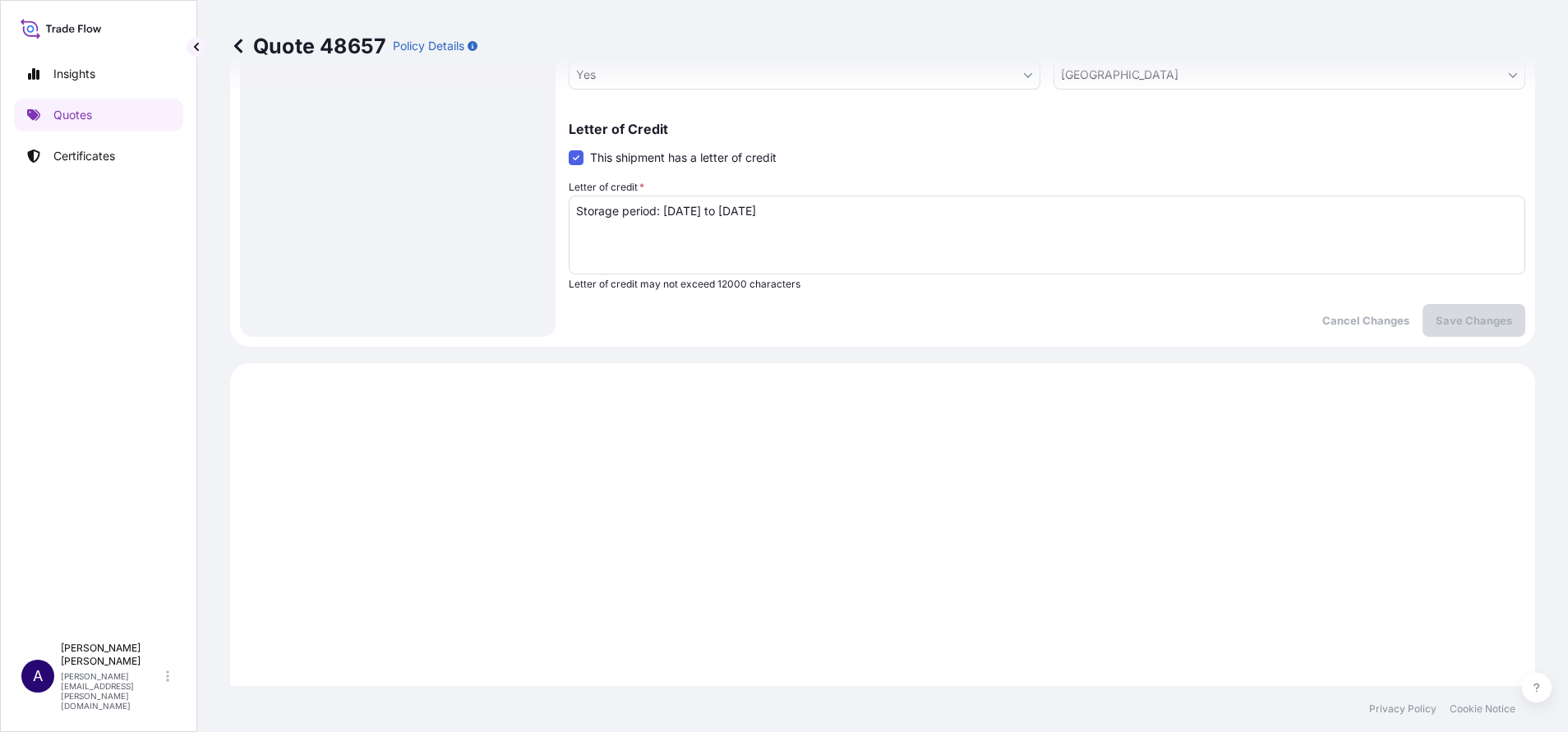
scroll to position [469, 0]
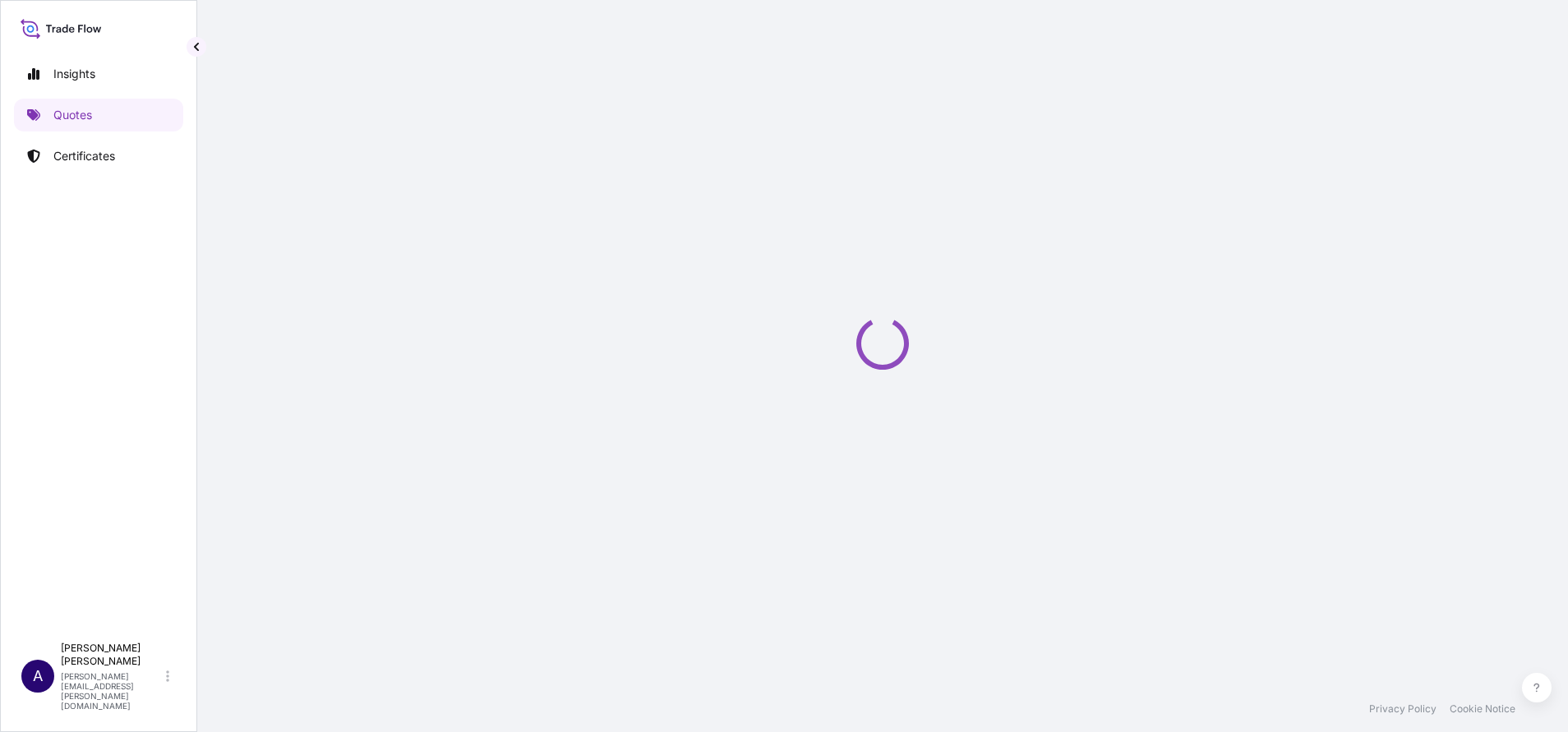
select select "STORAGE"
select select "Storage"
select select "Yes"
select select "[GEOGRAPHIC_DATA]"
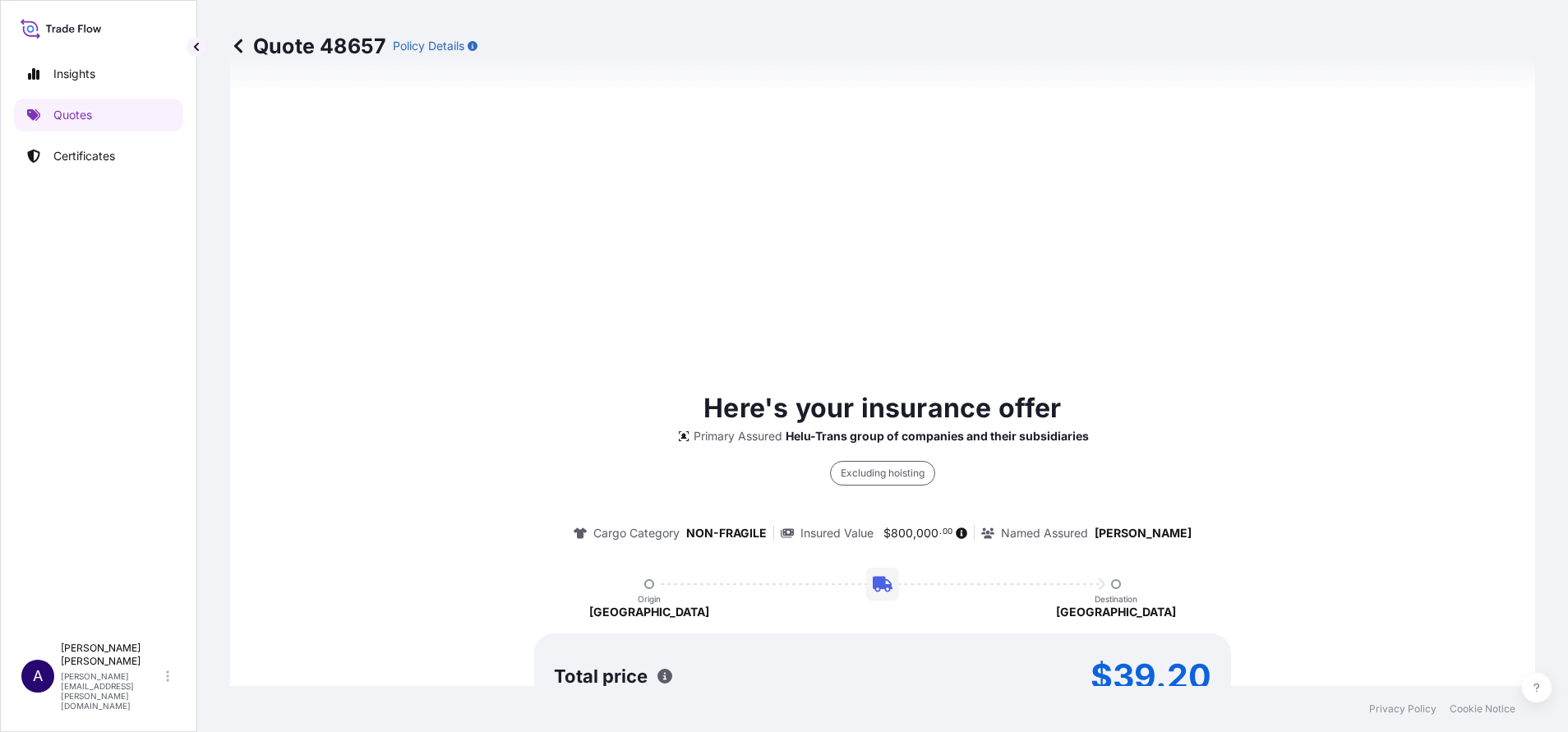
scroll to position [1489, 0]
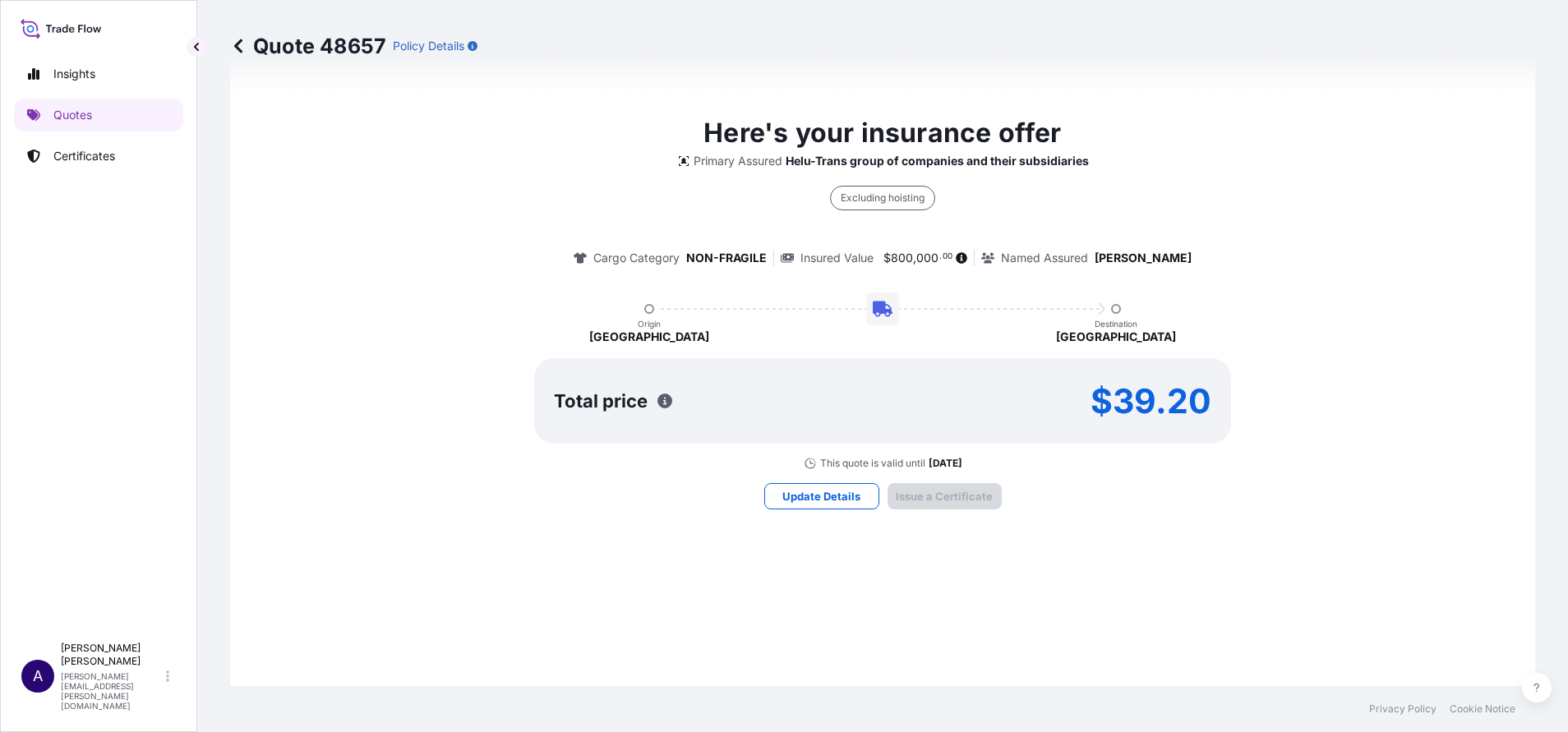
type input "[DATE]"
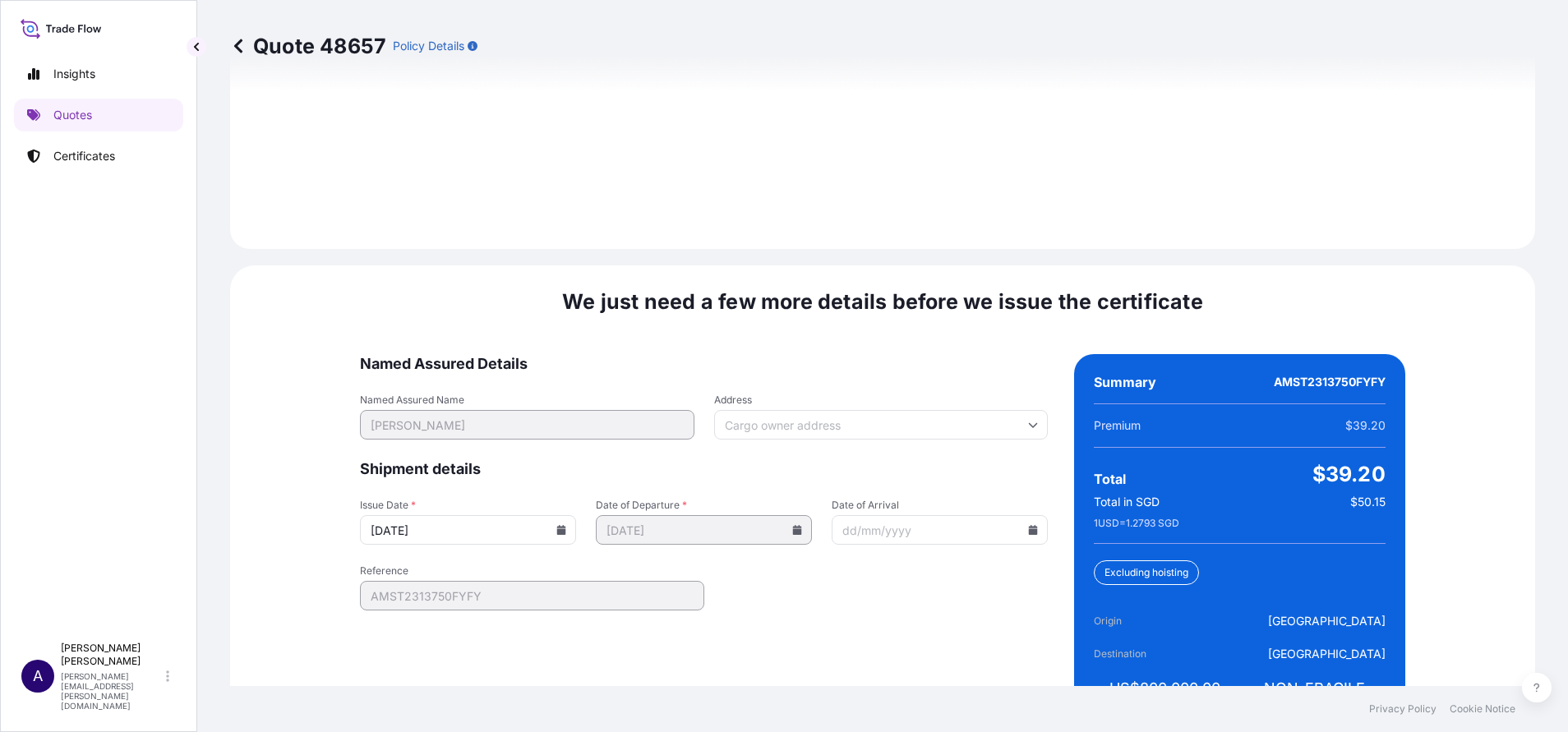
scroll to position [2499, 0]
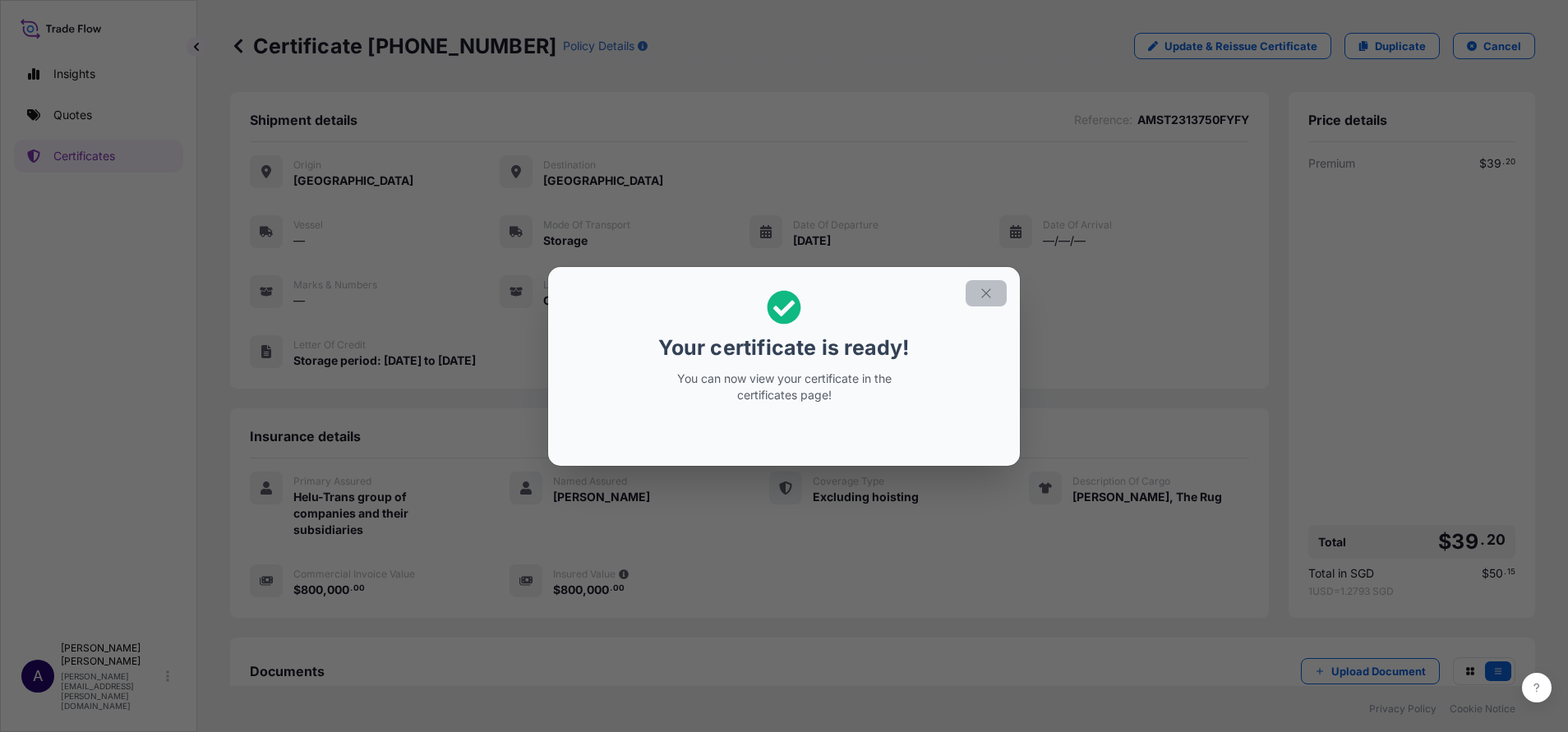
click at [984, 291] on icon "button" at bounding box center [986, 293] width 15 height 15
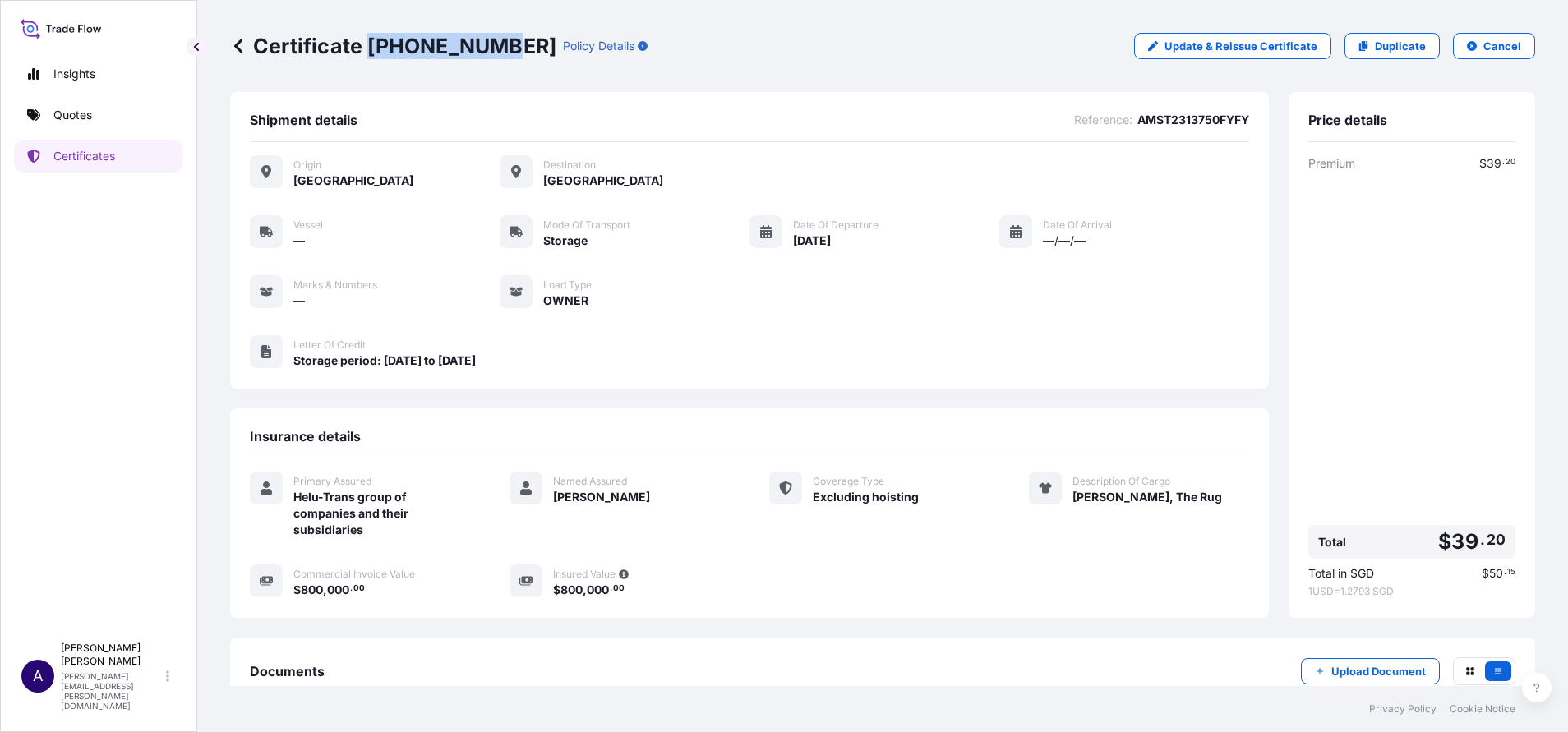
drag, startPoint x: 493, startPoint y: 49, endPoint x: 372, endPoint y: 38, distance: 121.5
click at [372, 38] on p "Certificate [PHONE_NUMBER]" at bounding box center [393, 45] width 326 height 26
copy p "[PHONE_NUMBER]"
